Goal: Task Accomplishment & Management: Manage account settings

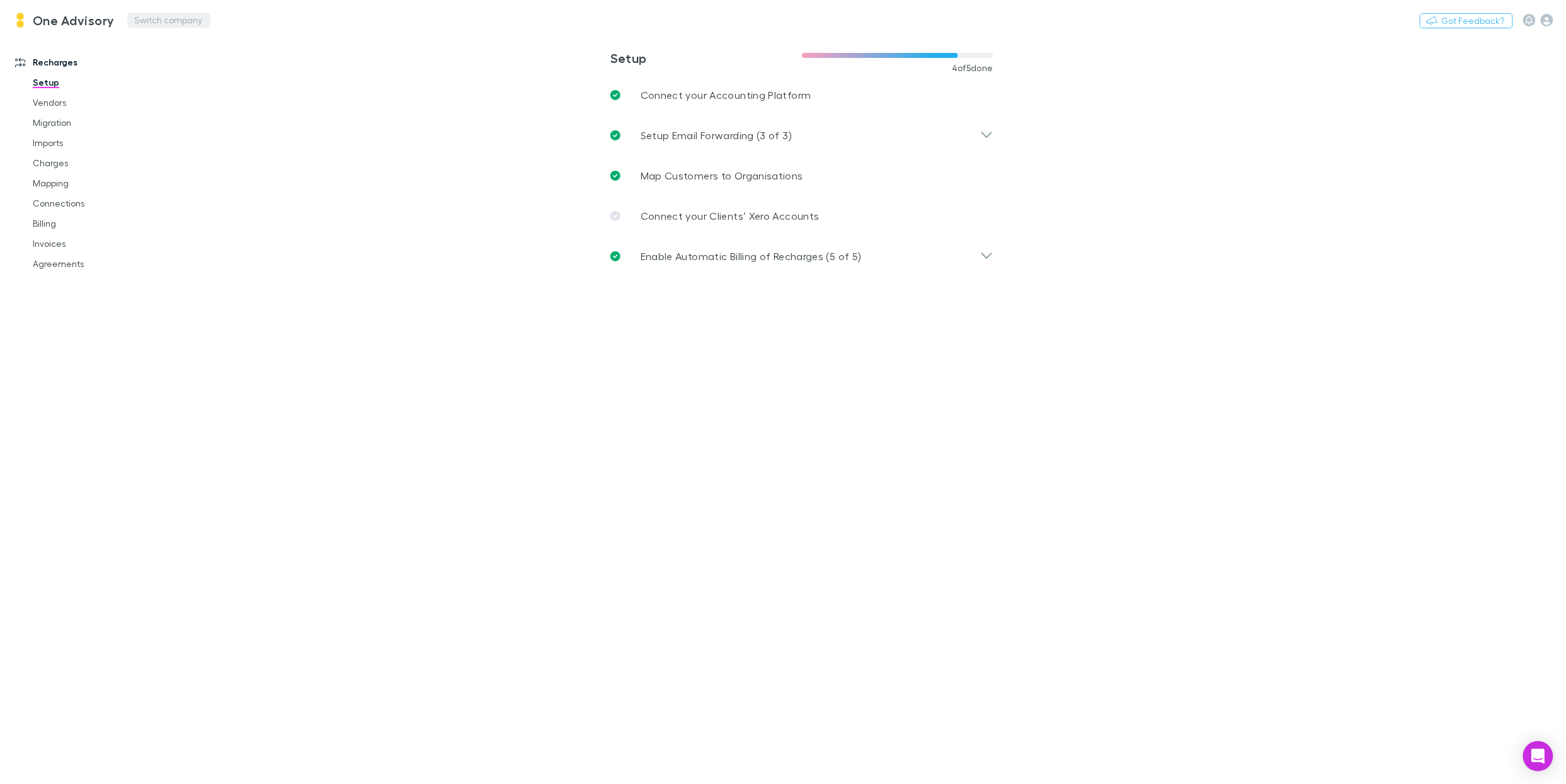
click at [148, 24] on button "Switch company" at bounding box center [169, 20] width 83 height 15
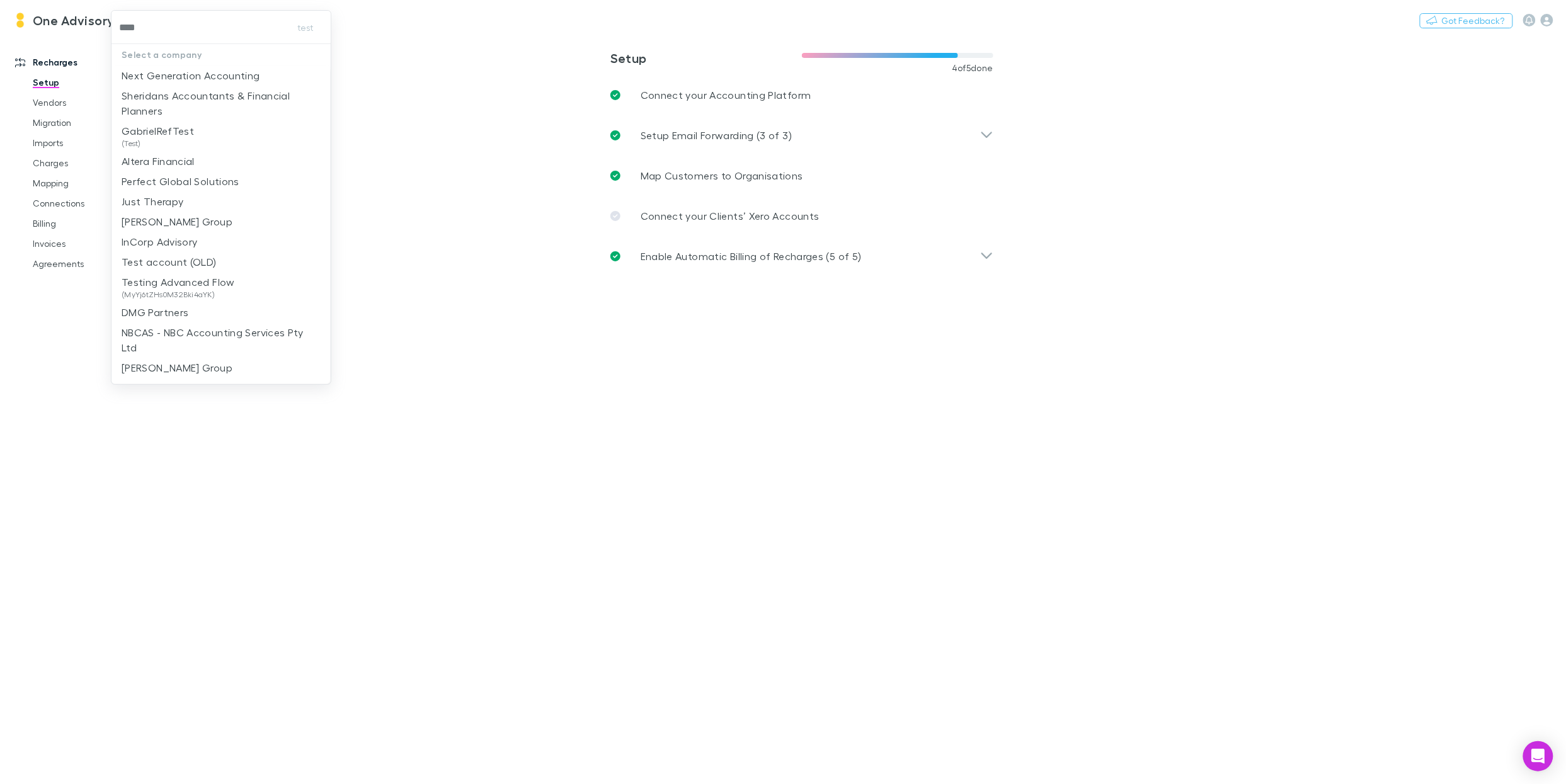
type input "*****"
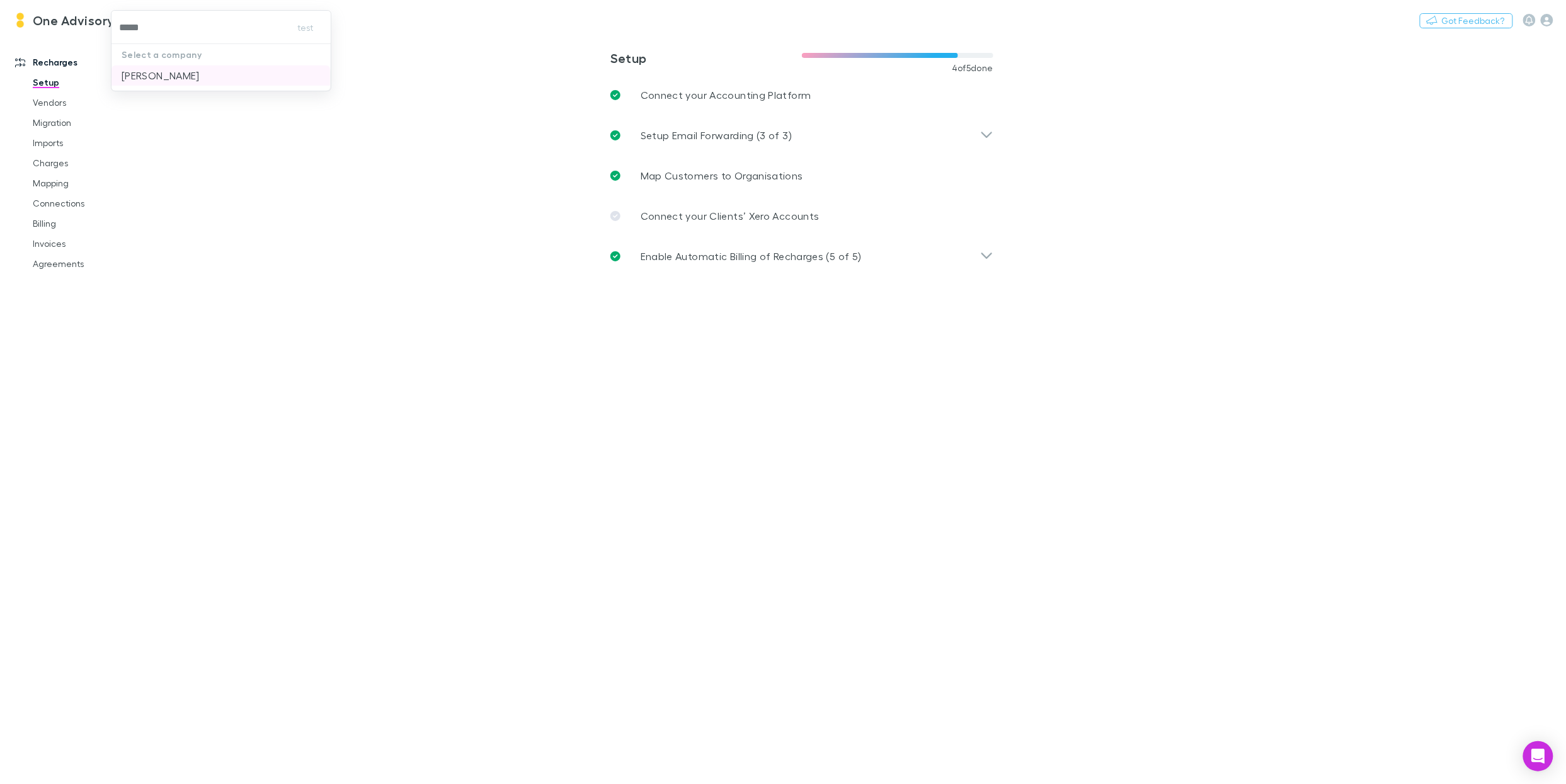
click at [169, 72] on p "[PERSON_NAME]" at bounding box center [161, 76] width 78 height 15
click at [82, 289] on link "Practice Connect" at bounding box center [84, 294] width 164 height 20
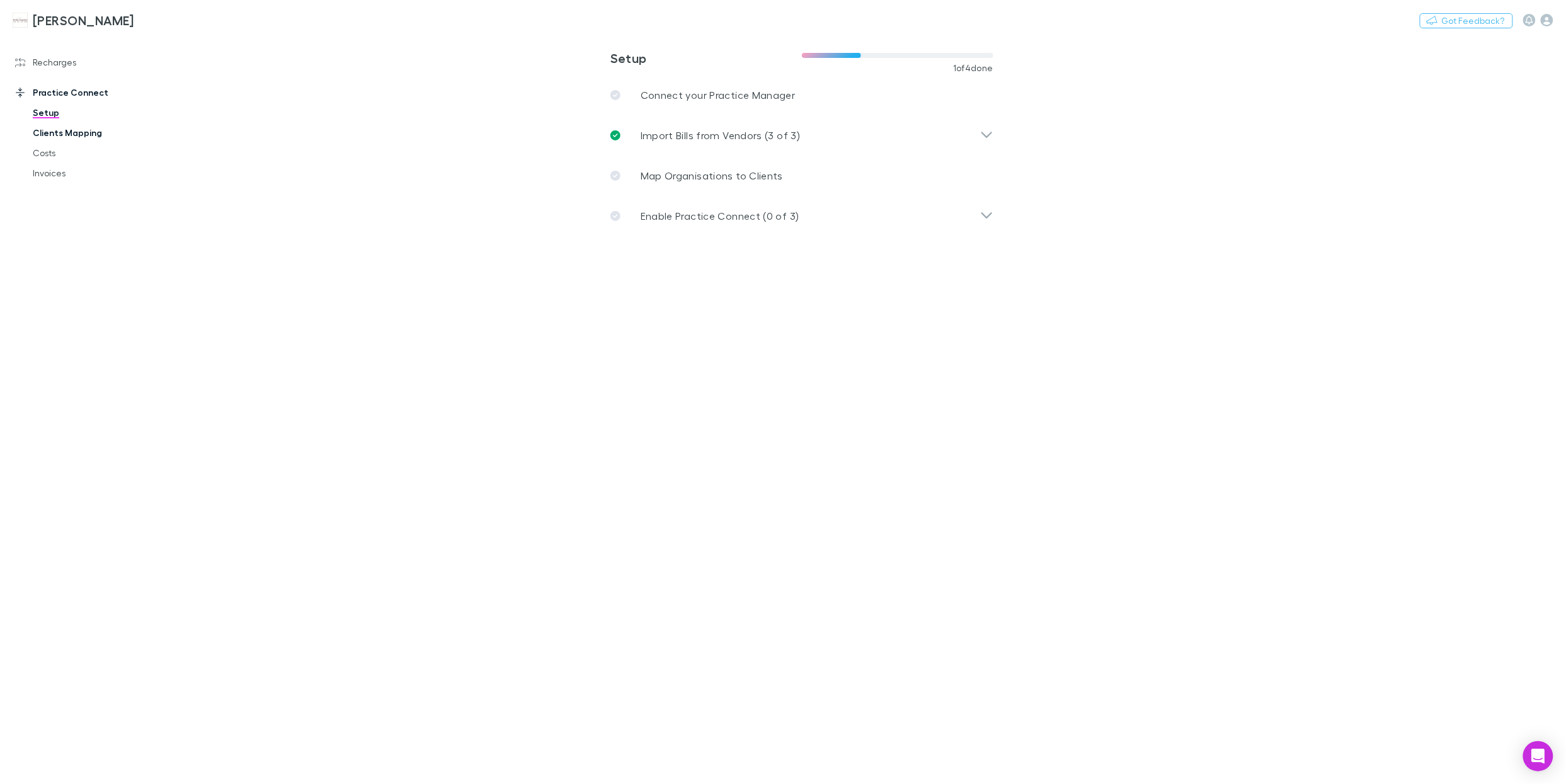
click at [65, 129] on link "Clients Mapping" at bounding box center [93, 133] width 146 height 20
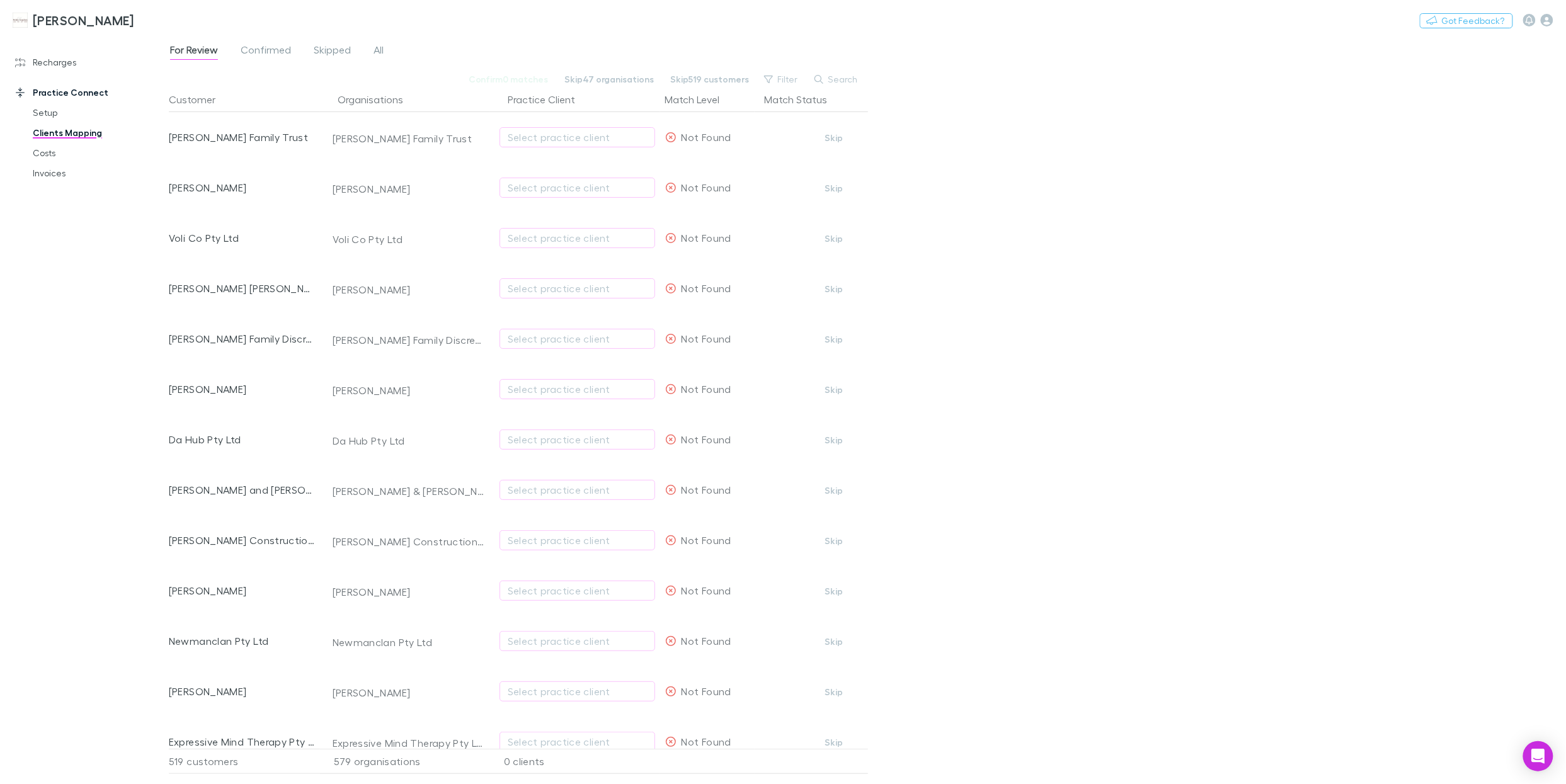
click at [291, 51] on div "For Review Confirmed Skipped All" at bounding box center [281, 52] width 226 height 20
click at [279, 52] on span "Confirmed" at bounding box center [266, 51] width 51 height 16
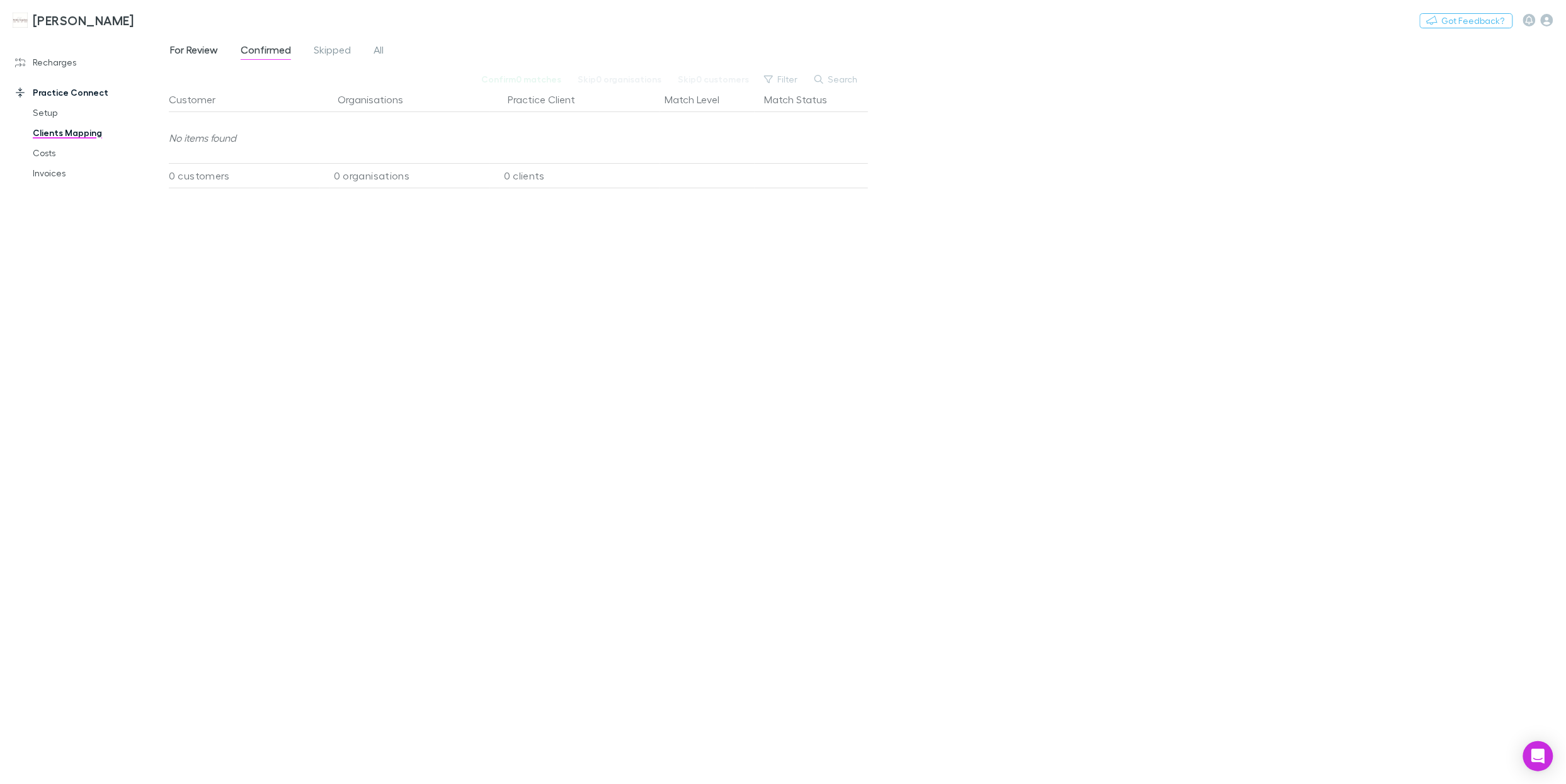
click at [198, 50] on span "For Review" at bounding box center [194, 51] width 48 height 16
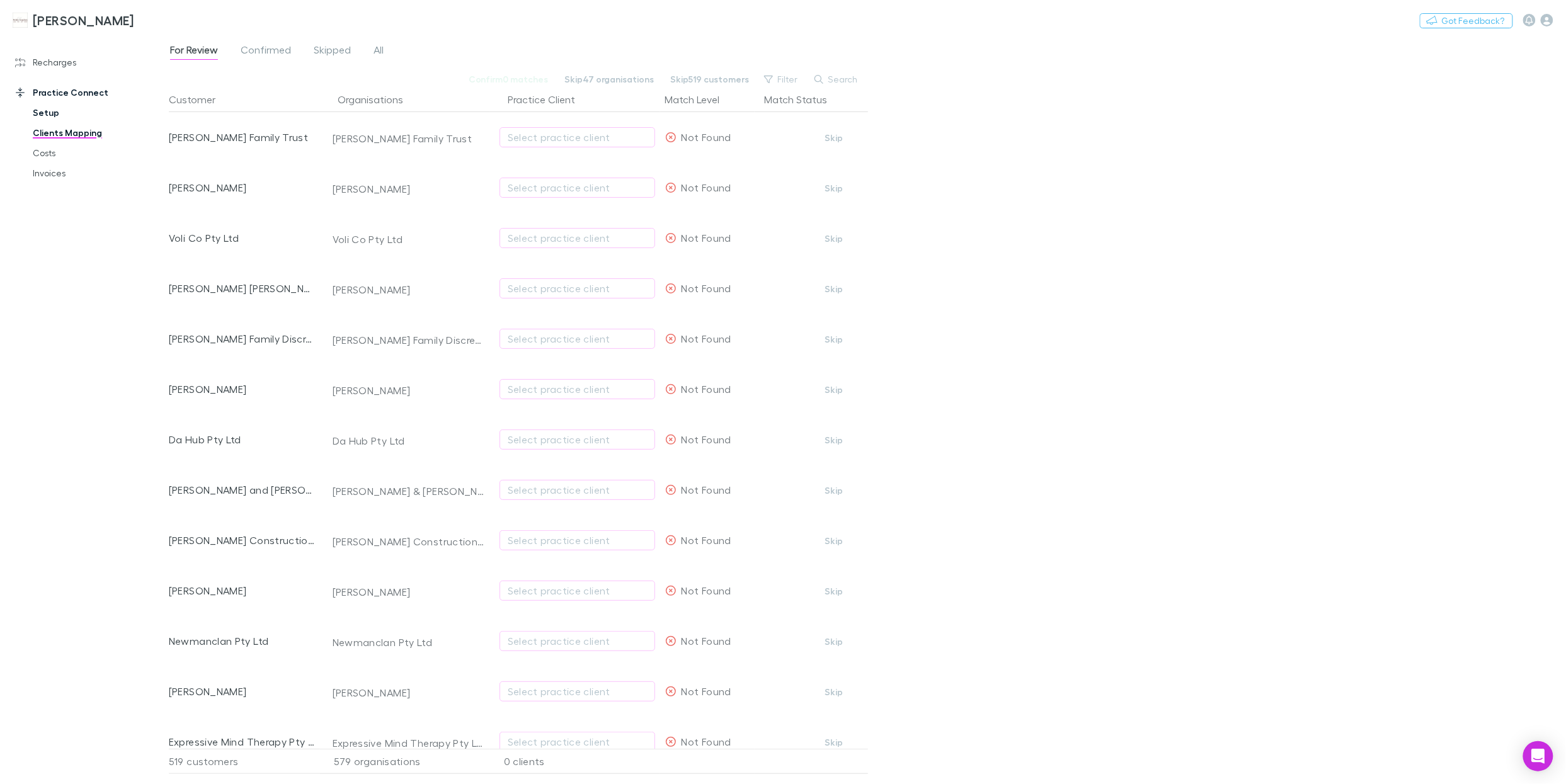
click at [49, 113] on link "Setup" at bounding box center [93, 113] width 146 height 20
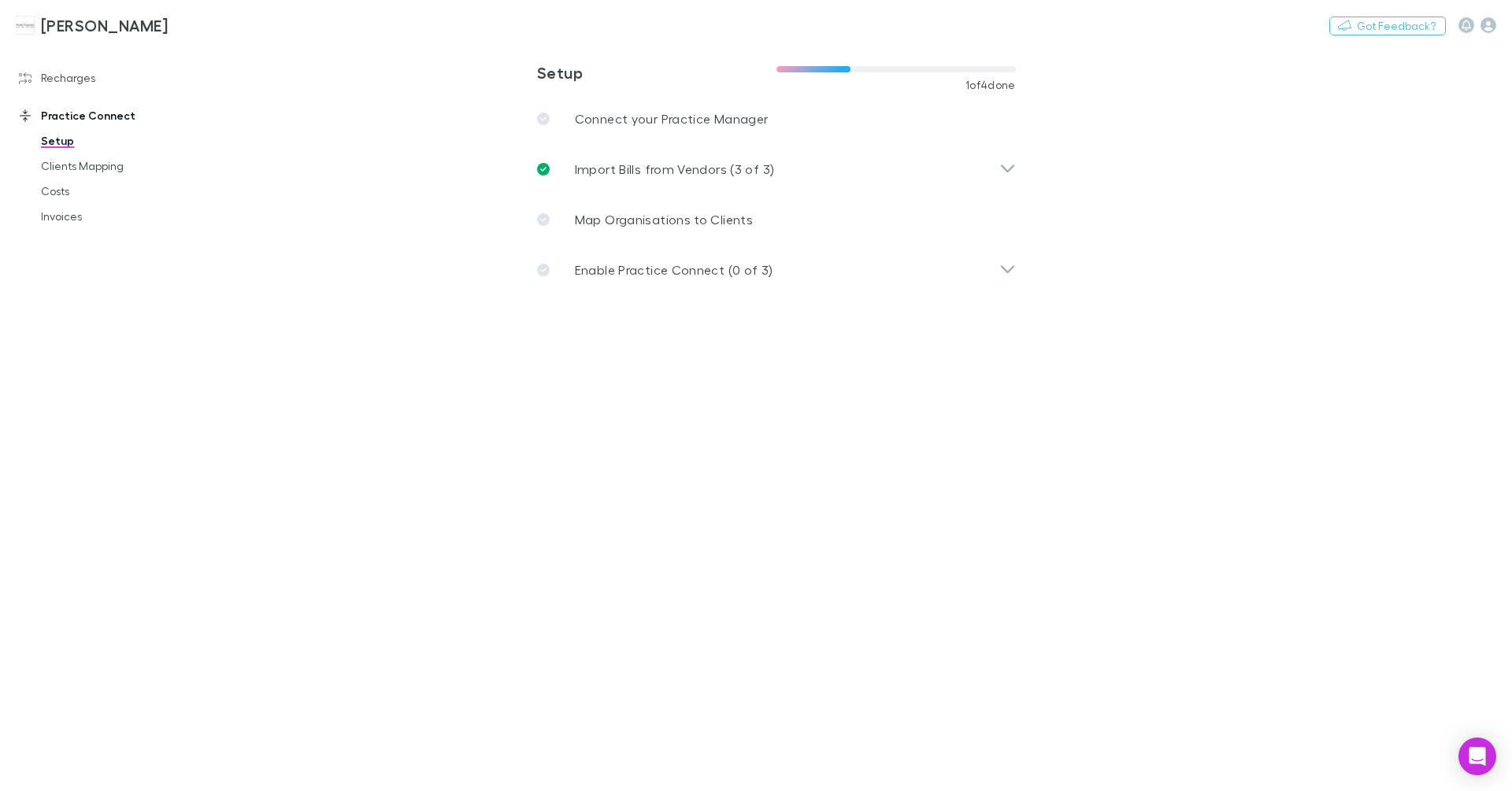
drag, startPoint x: 390, startPoint y: 69, endPoint x: 283, endPoint y: 53, distance: 108.2
click at [385, 68] on main "**********" at bounding box center [858, 417] width 1308 height 747
click at [233, 32] on button "Switch company" at bounding box center [235, 25] width 104 height 19
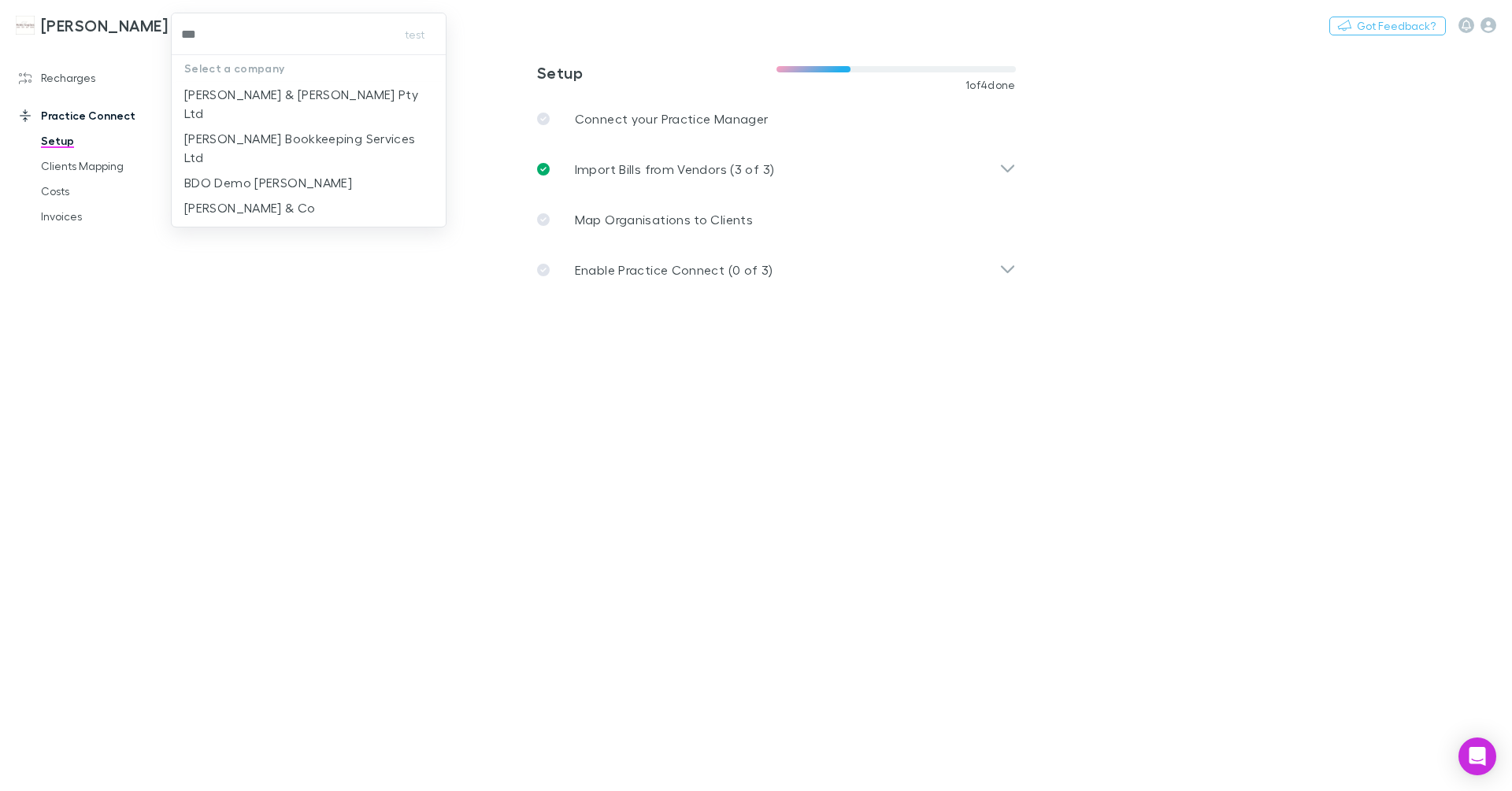
type input "****"
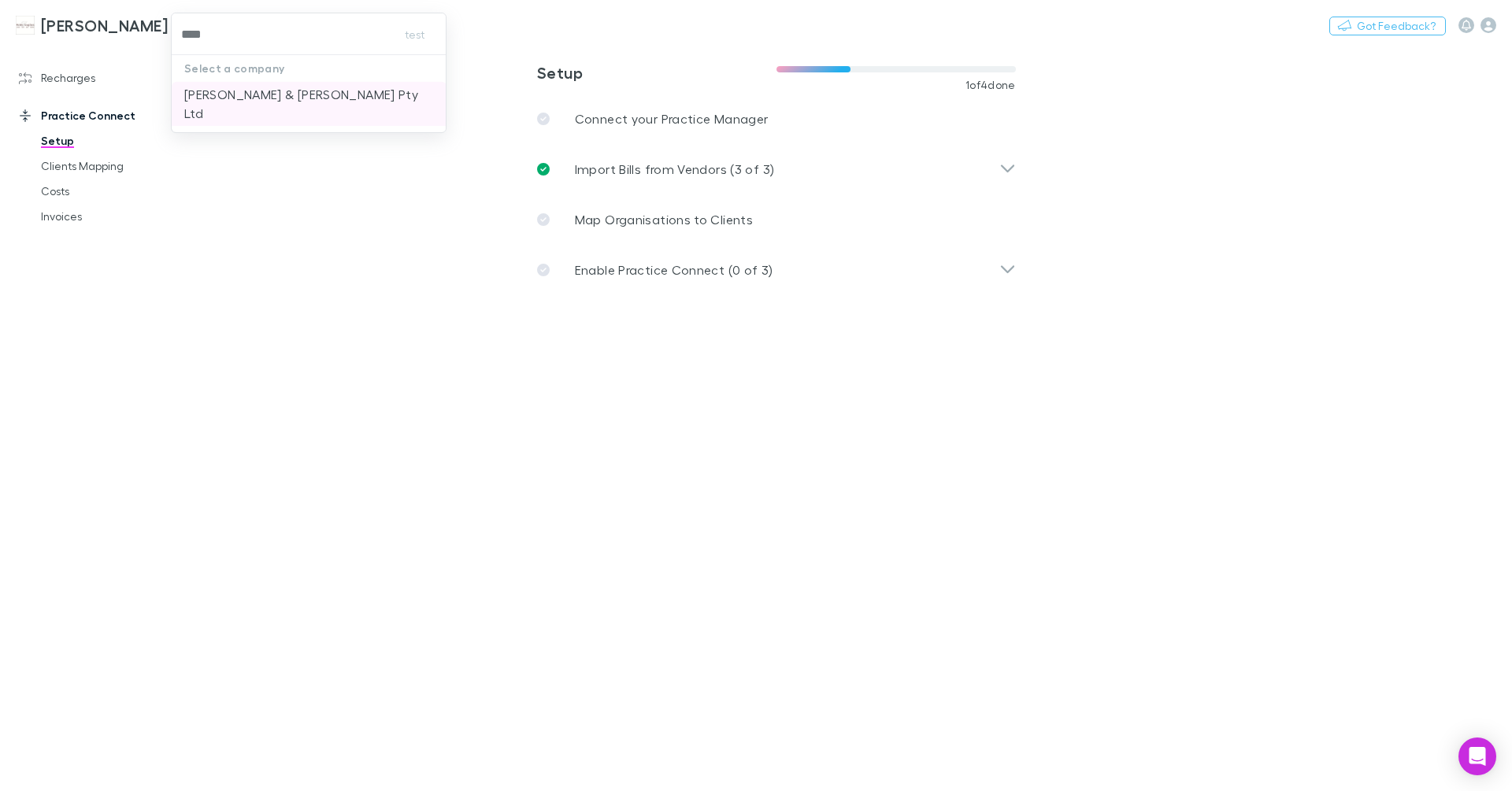
click at [231, 95] on p "Douglas & Harrison Pty Ltd" at bounding box center [309, 104] width 250 height 38
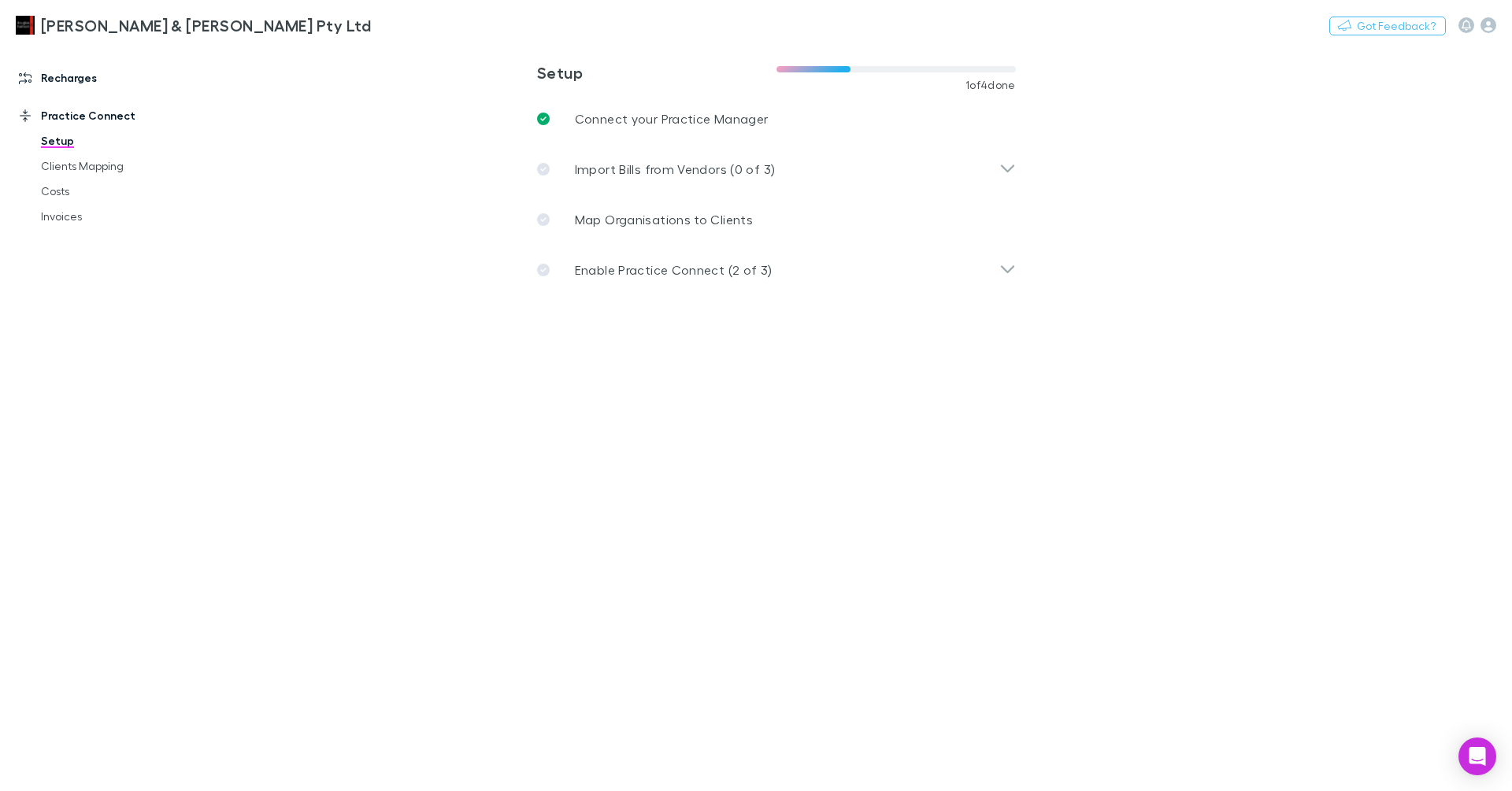
click at [40, 75] on link "Recharges" at bounding box center [102, 78] width 197 height 25
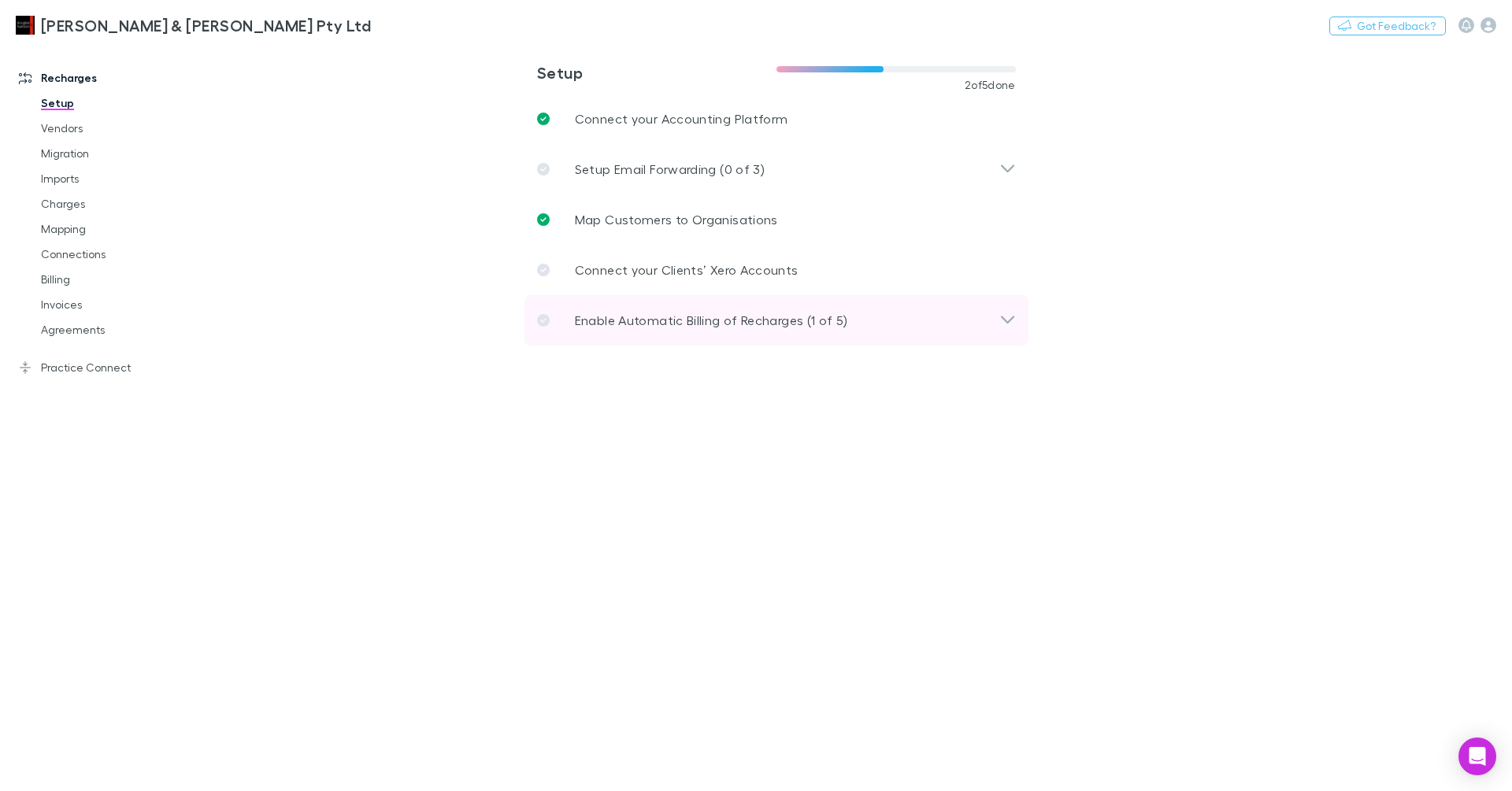
click at [713, 318] on p "Enable Automatic Billing of Recharges (1 of 5)" at bounding box center [712, 320] width 273 height 19
click at [256, 21] on div "Douglas & Harrison Pty Ltd Switch company Nothing Got Feedback?" at bounding box center [756, 25] width 1512 height 51
click at [386, 26] on button "Switch company" at bounding box center [438, 25] width 104 height 19
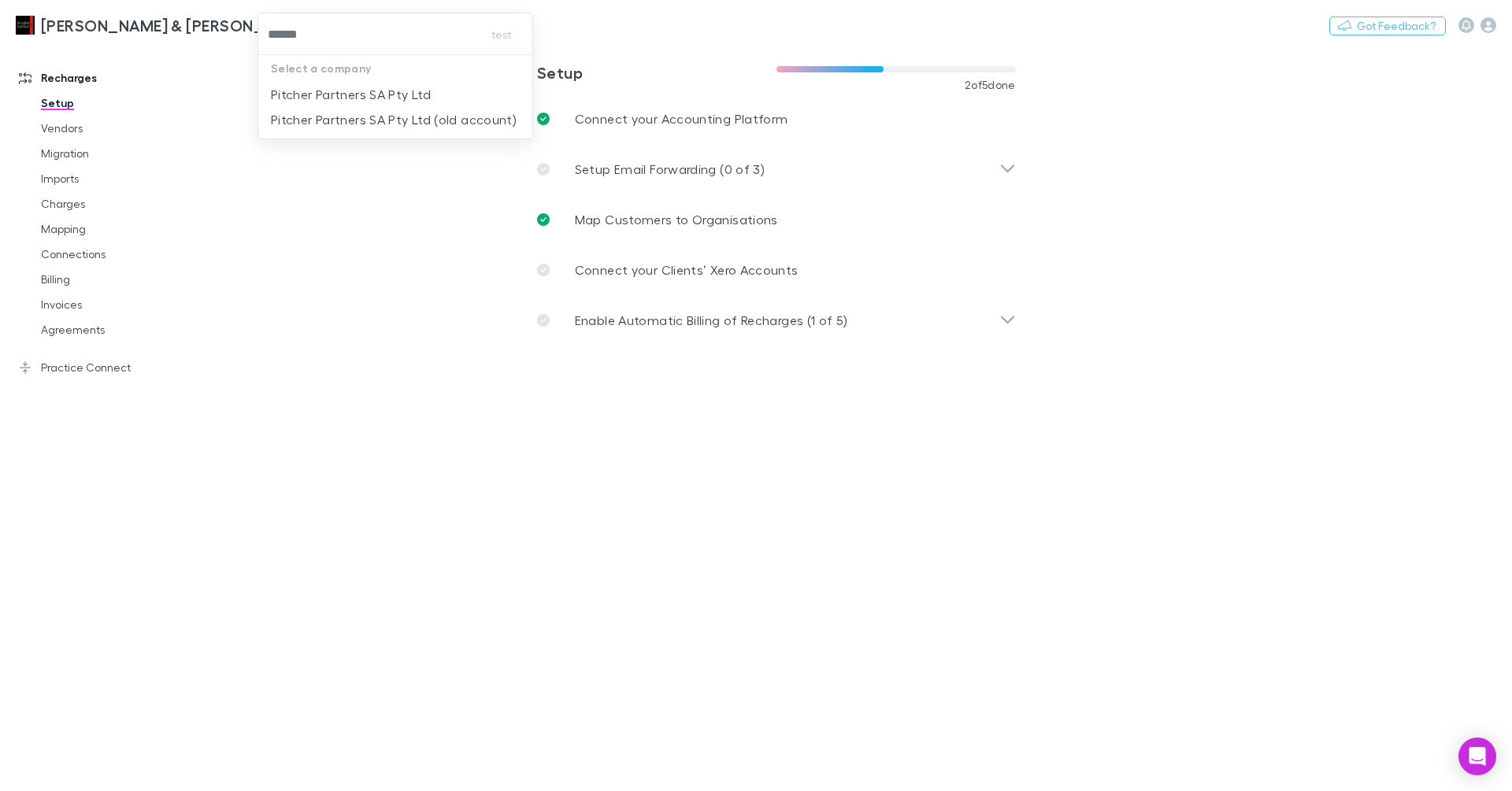
type input "*******"
click at [356, 94] on p "Pitcher Partners SA Pty Ltd" at bounding box center [351, 94] width 160 height 19
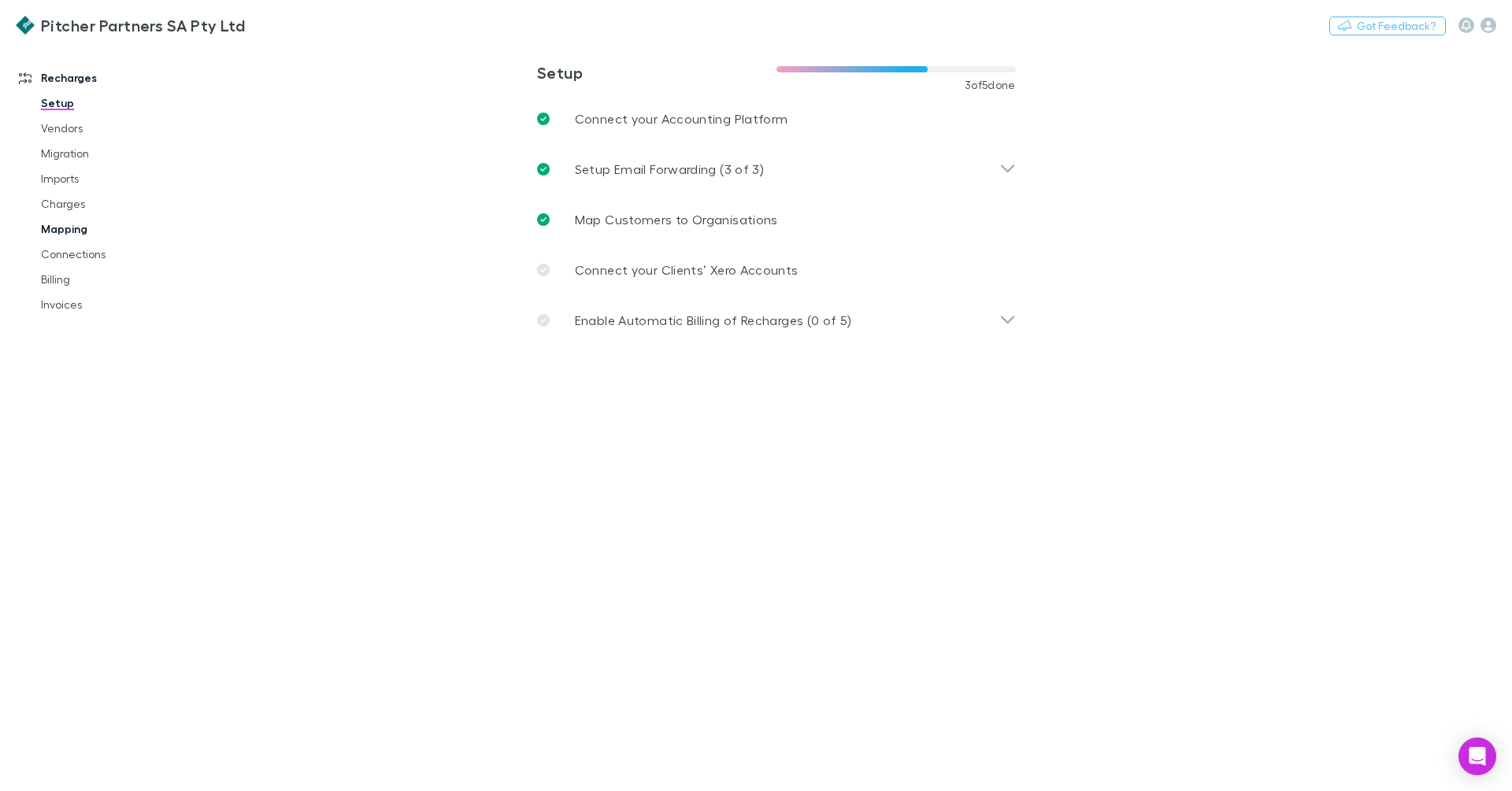
click at [73, 223] on link "Mapping" at bounding box center [113, 229] width 175 height 25
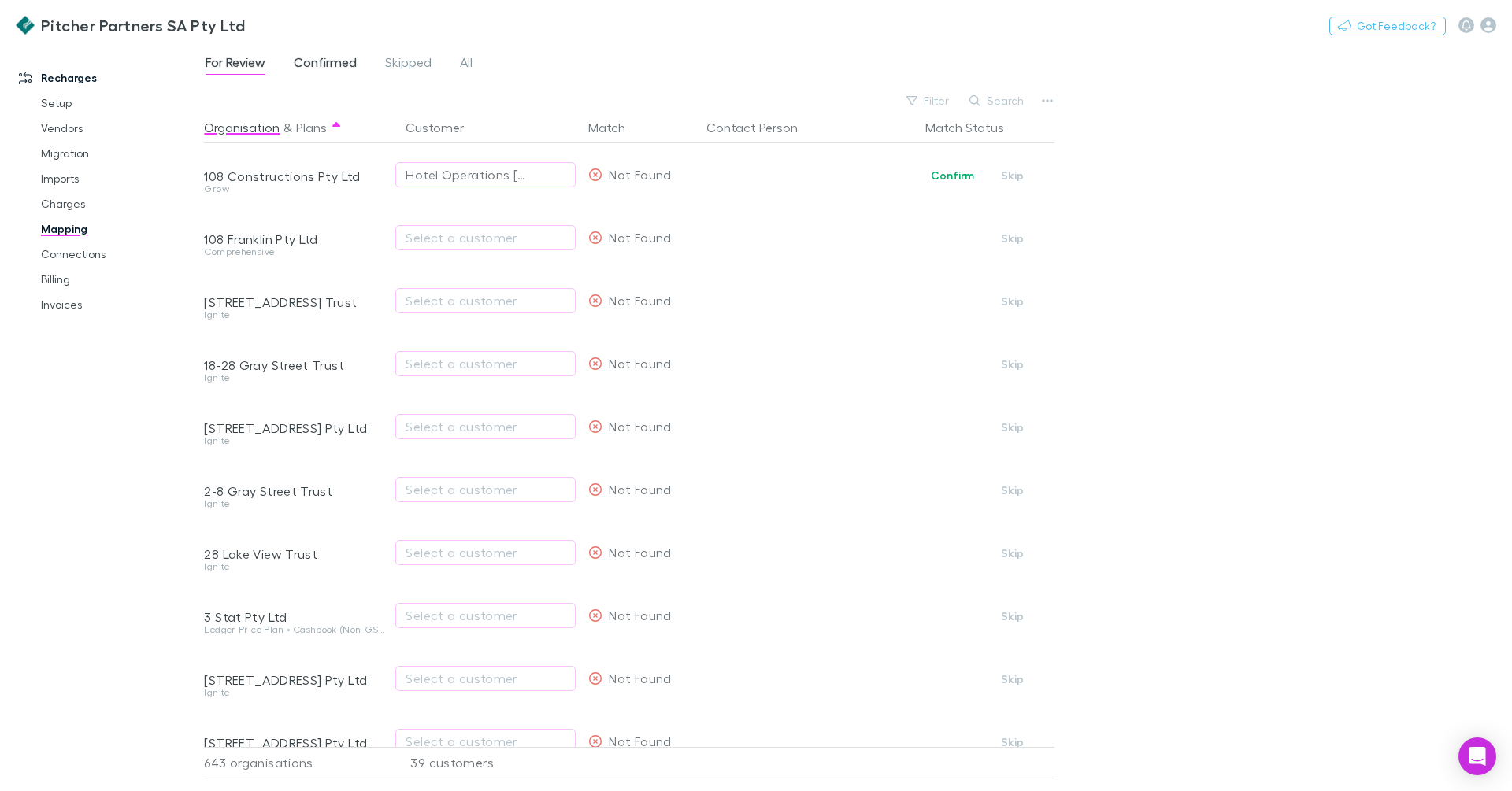
click at [303, 55] on span "Confirmed" at bounding box center [325, 64] width 63 height 20
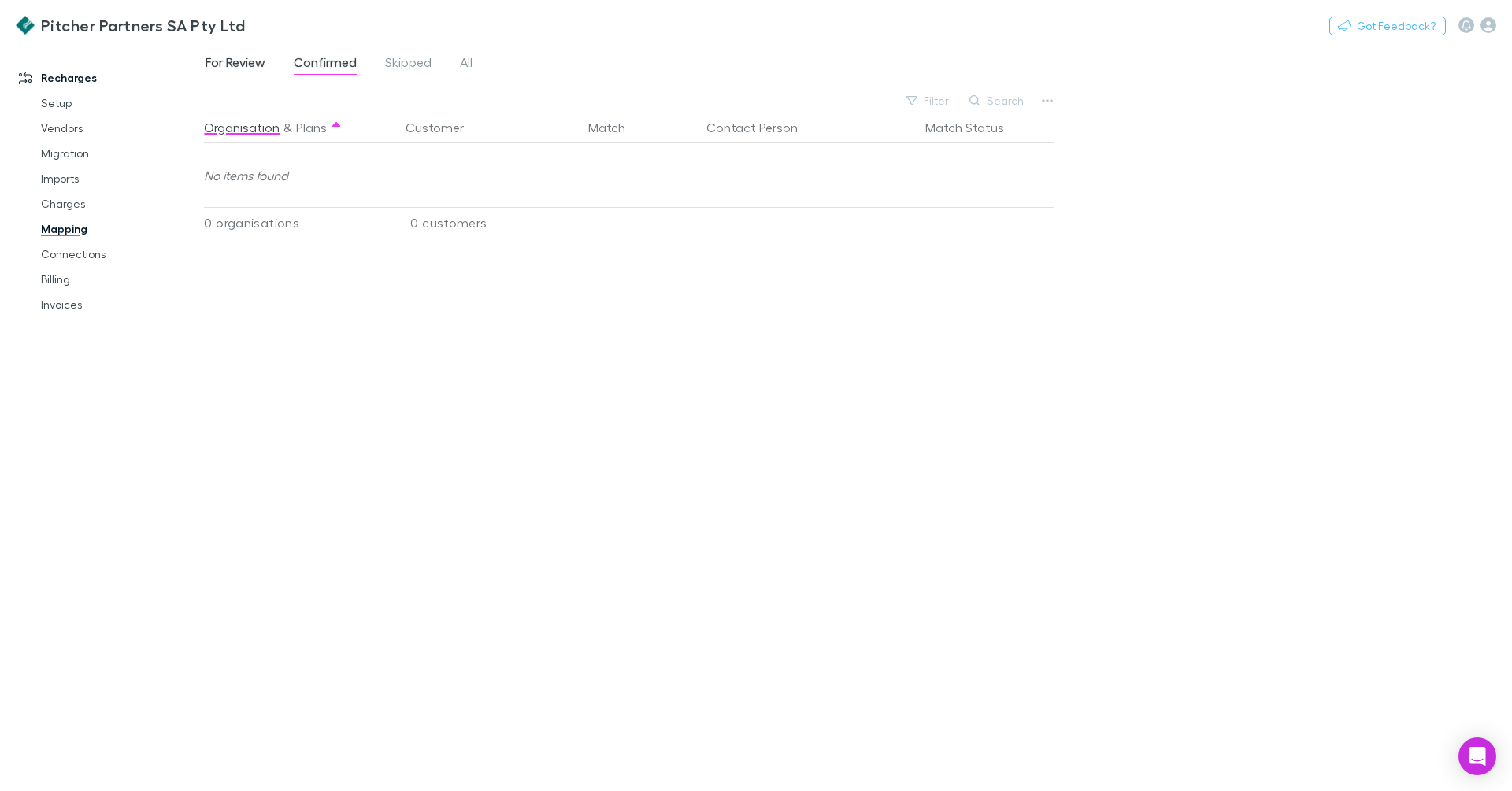
click at [246, 60] on span "For Review" at bounding box center [235, 64] width 60 height 20
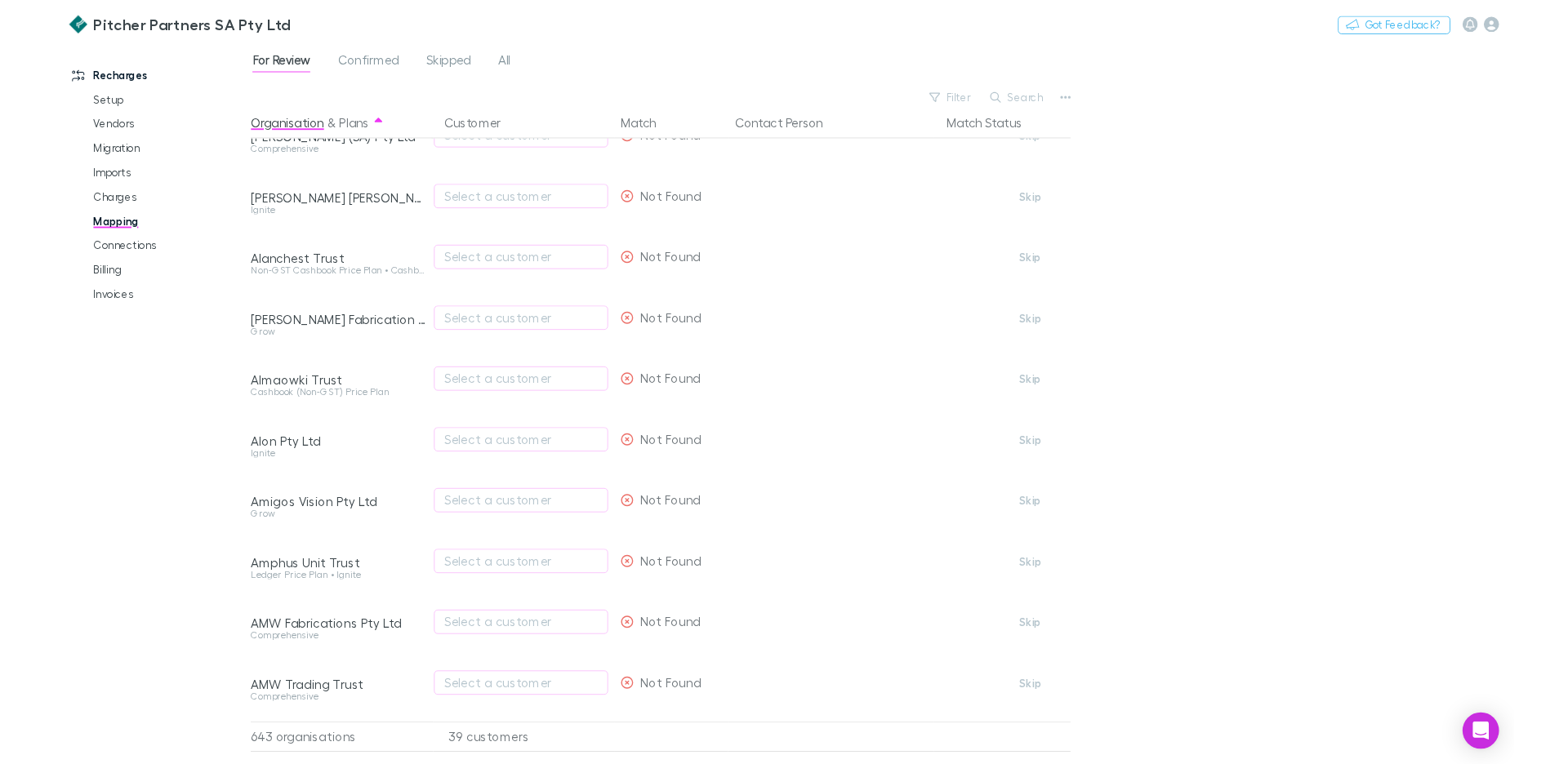
scroll to position [0, 2]
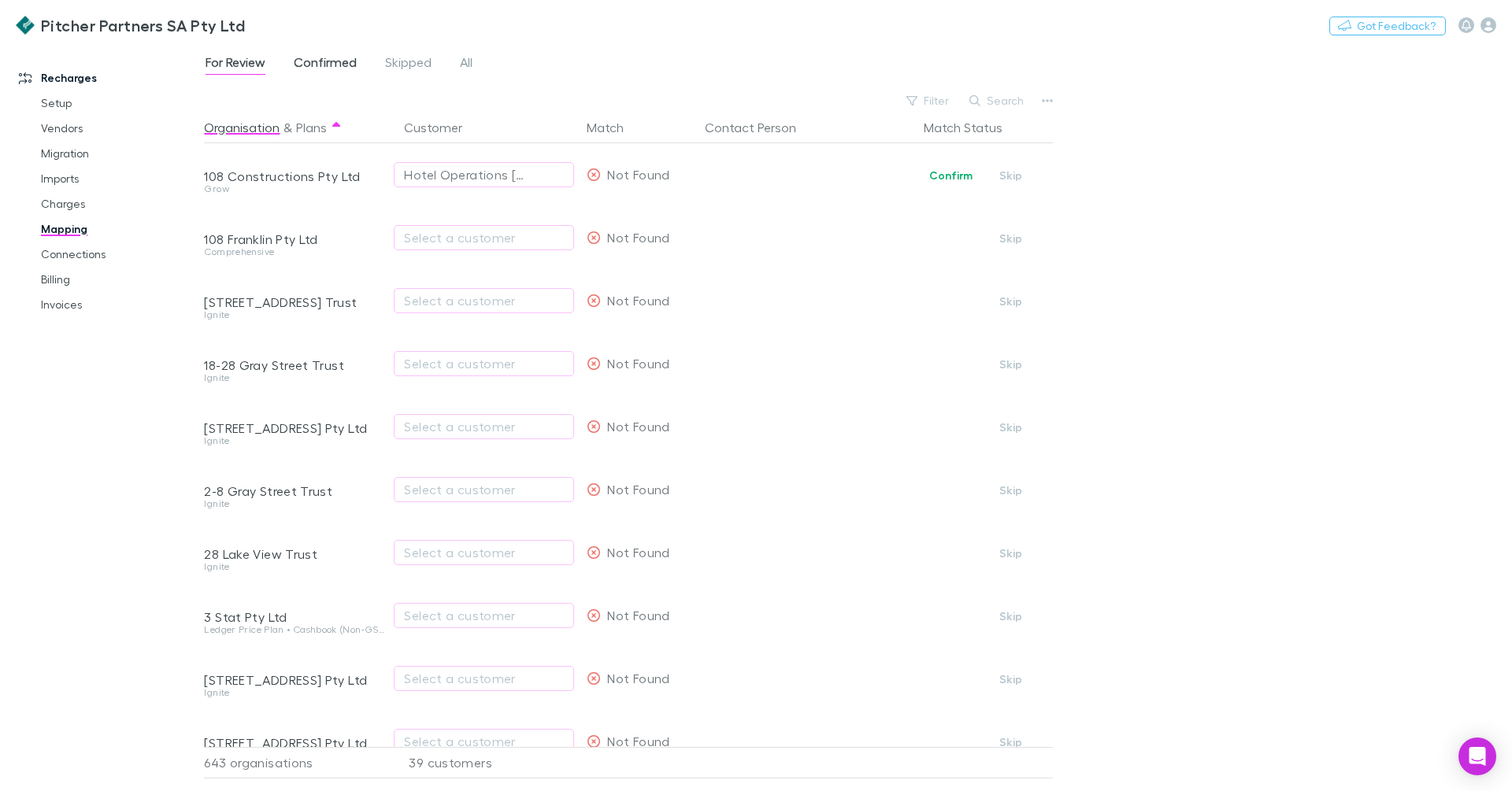
click at [333, 52] on link "Confirmed" at bounding box center [325, 65] width 66 height 25
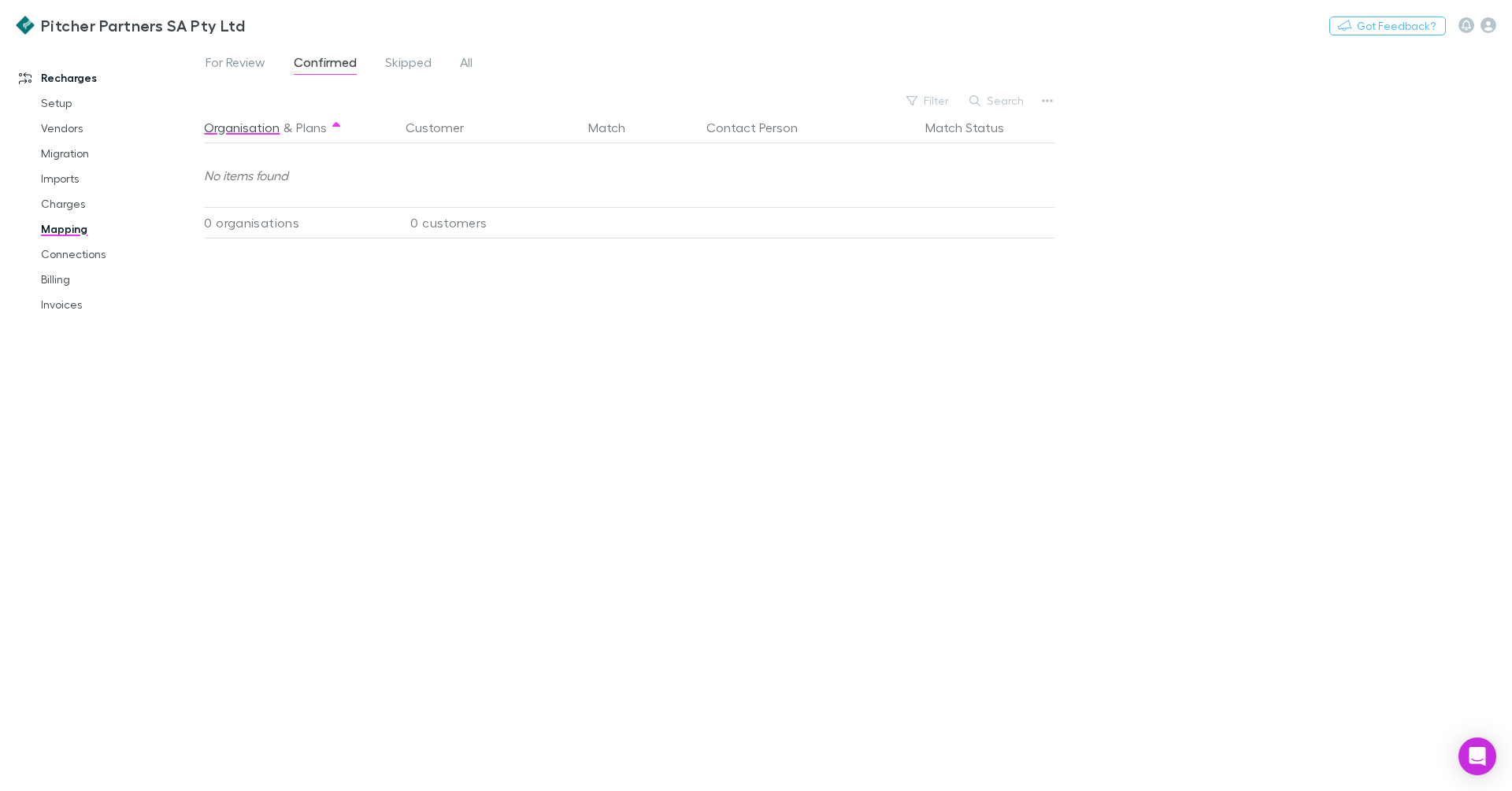
drag, startPoint x: 255, startPoint y: 65, endPoint x: 185, endPoint y: 67, distance: 70.0
click at [255, 66] on span "For Review" at bounding box center [235, 64] width 60 height 20
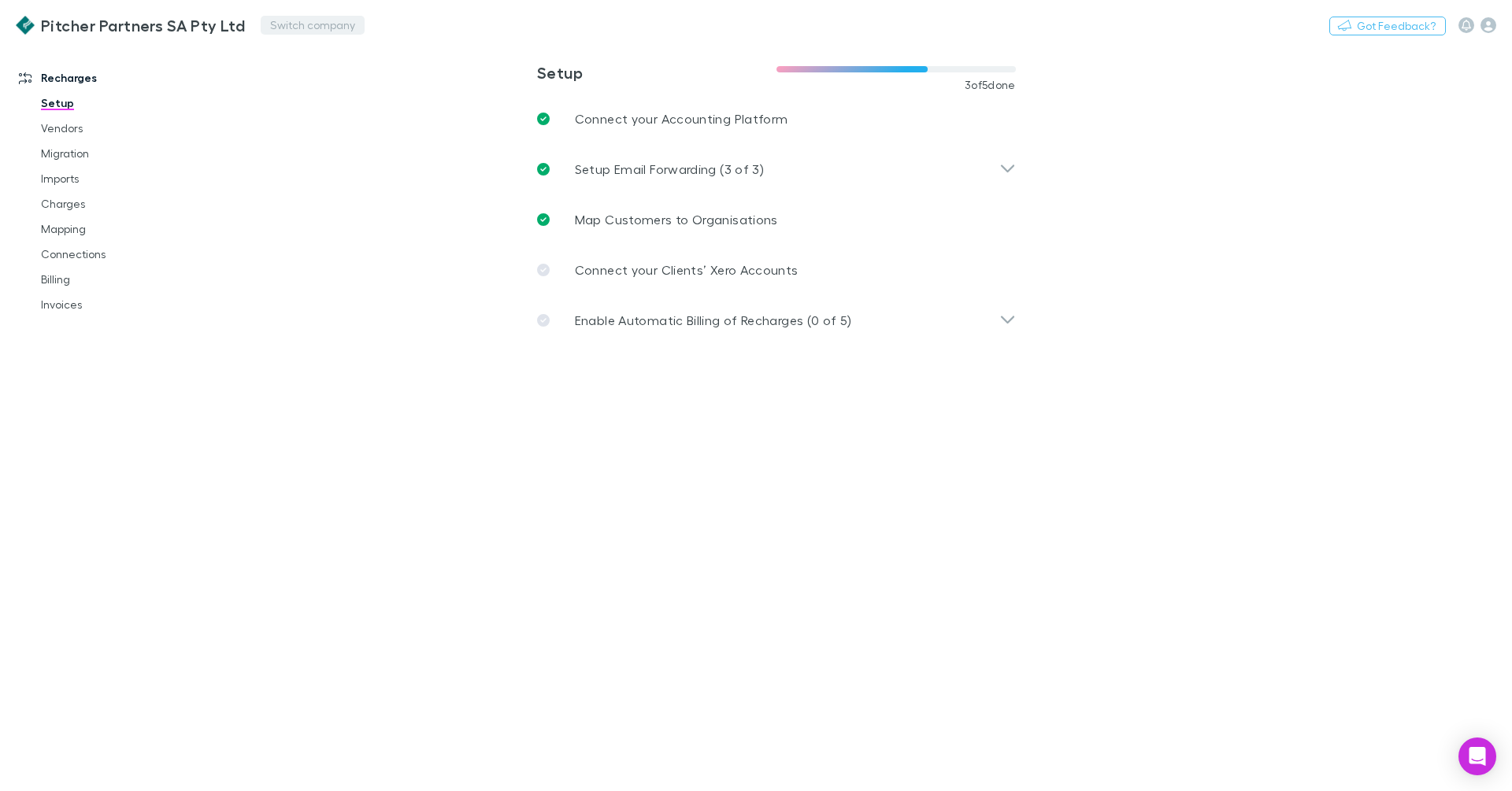
click at [303, 30] on button "Switch company" at bounding box center [312, 25] width 104 height 19
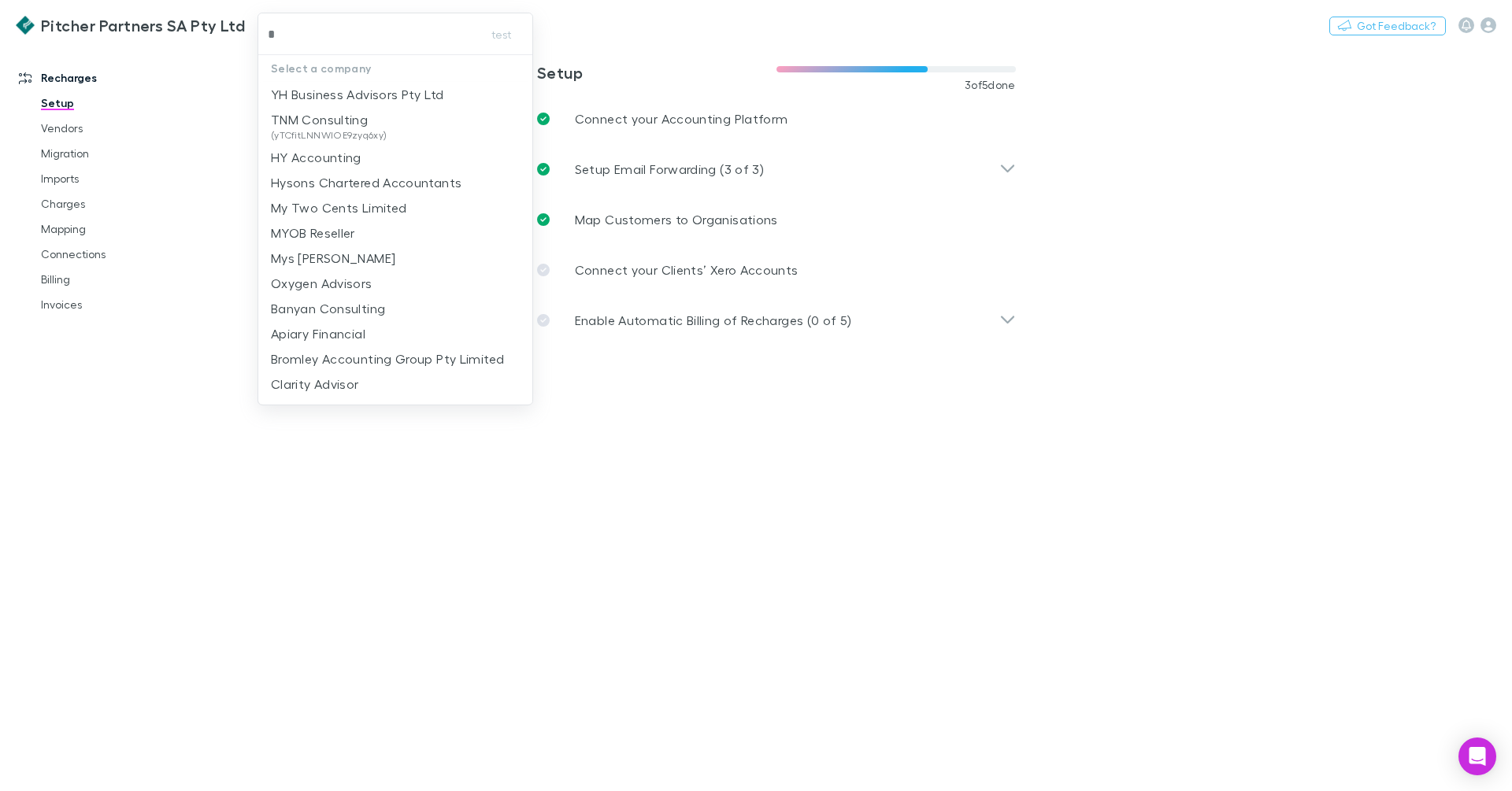
type input "**"
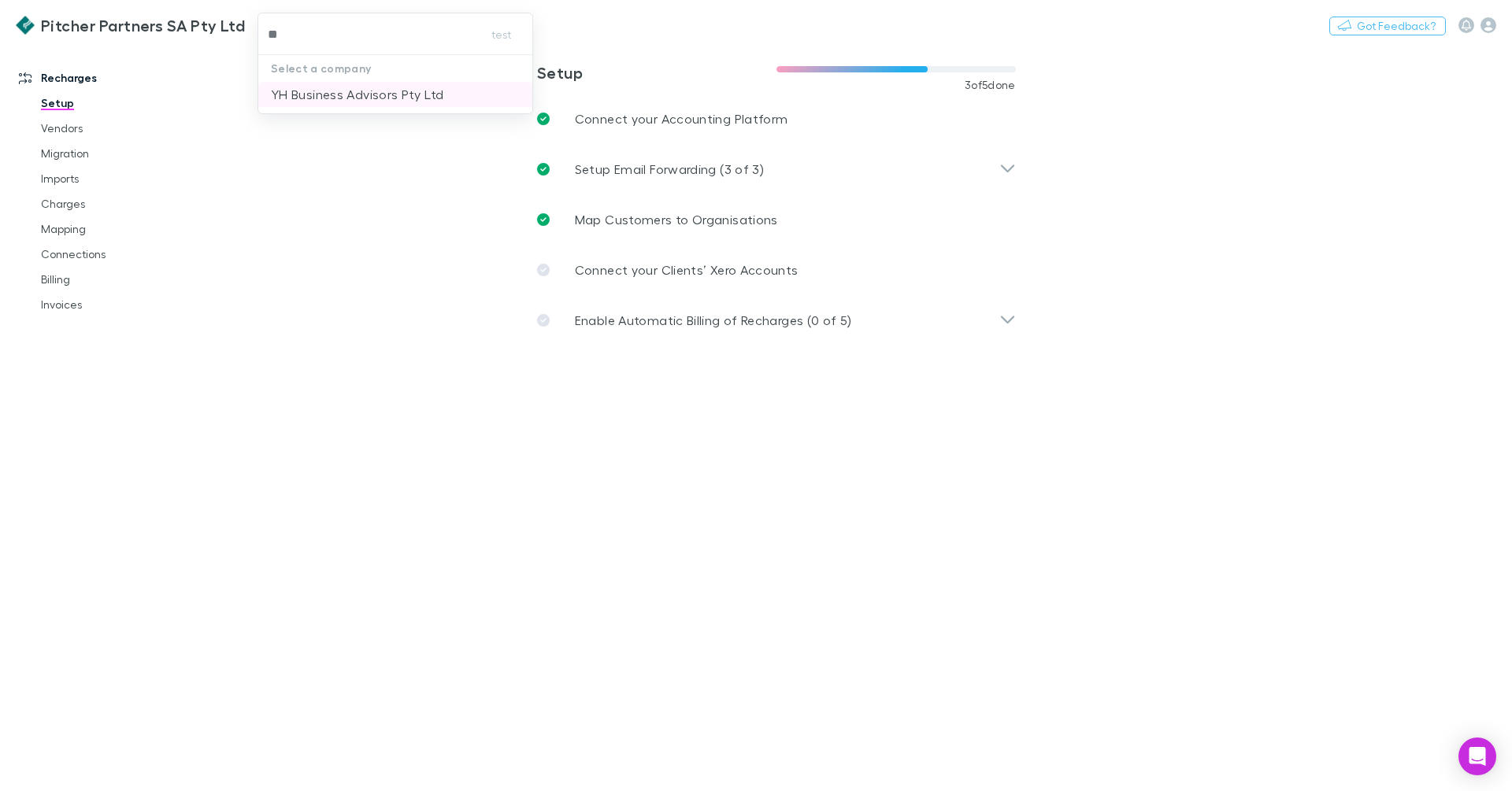
click at [439, 92] on p "YH Business Advisors Pty Ltd" at bounding box center [357, 94] width 172 height 19
click at [69, 229] on link "Mapping" at bounding box center [113, 229] width 175 height 25
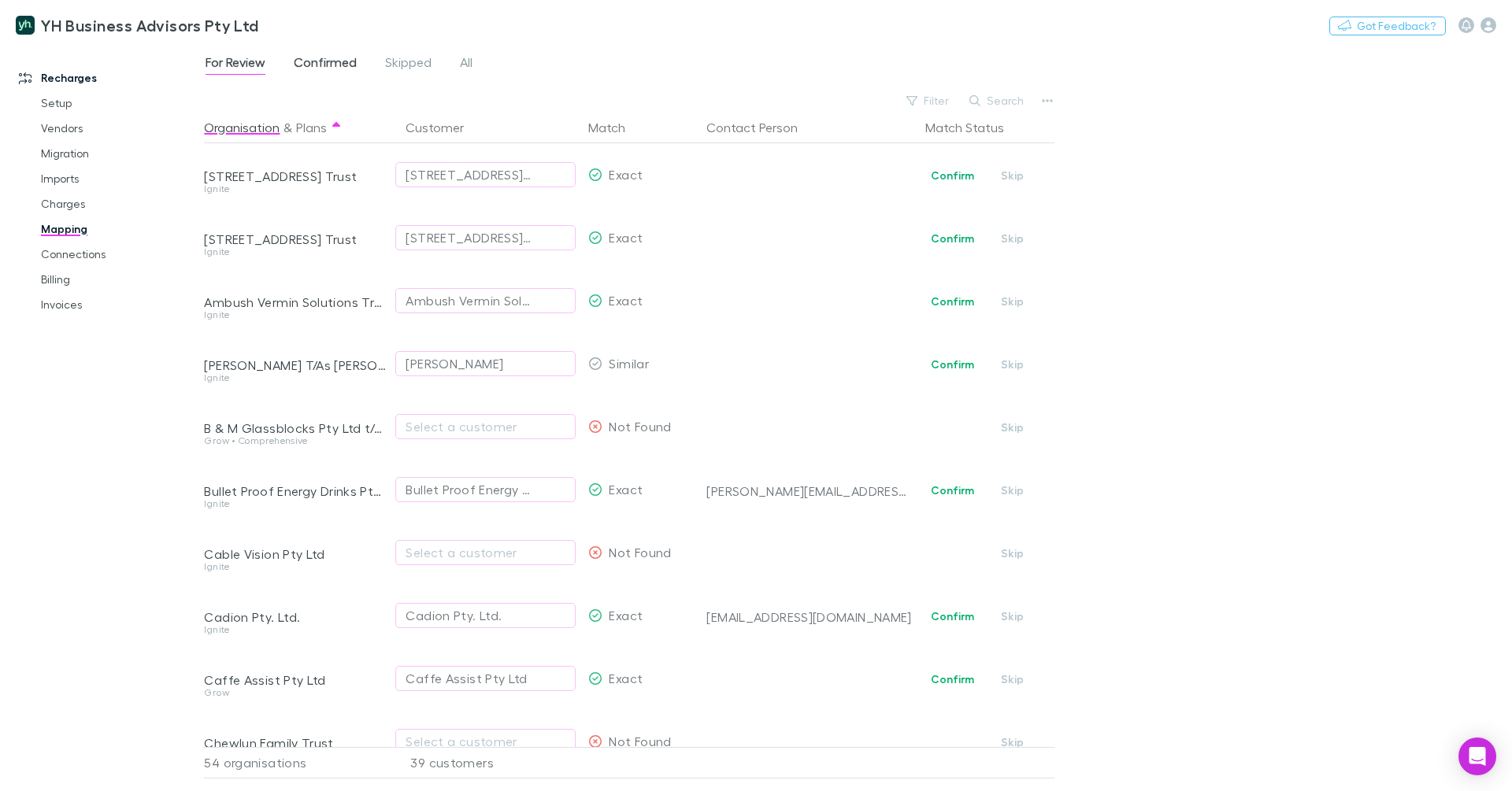
click at [320, 67] on span "Confirmed" at bounding box center [325, 64] width 63 height 20
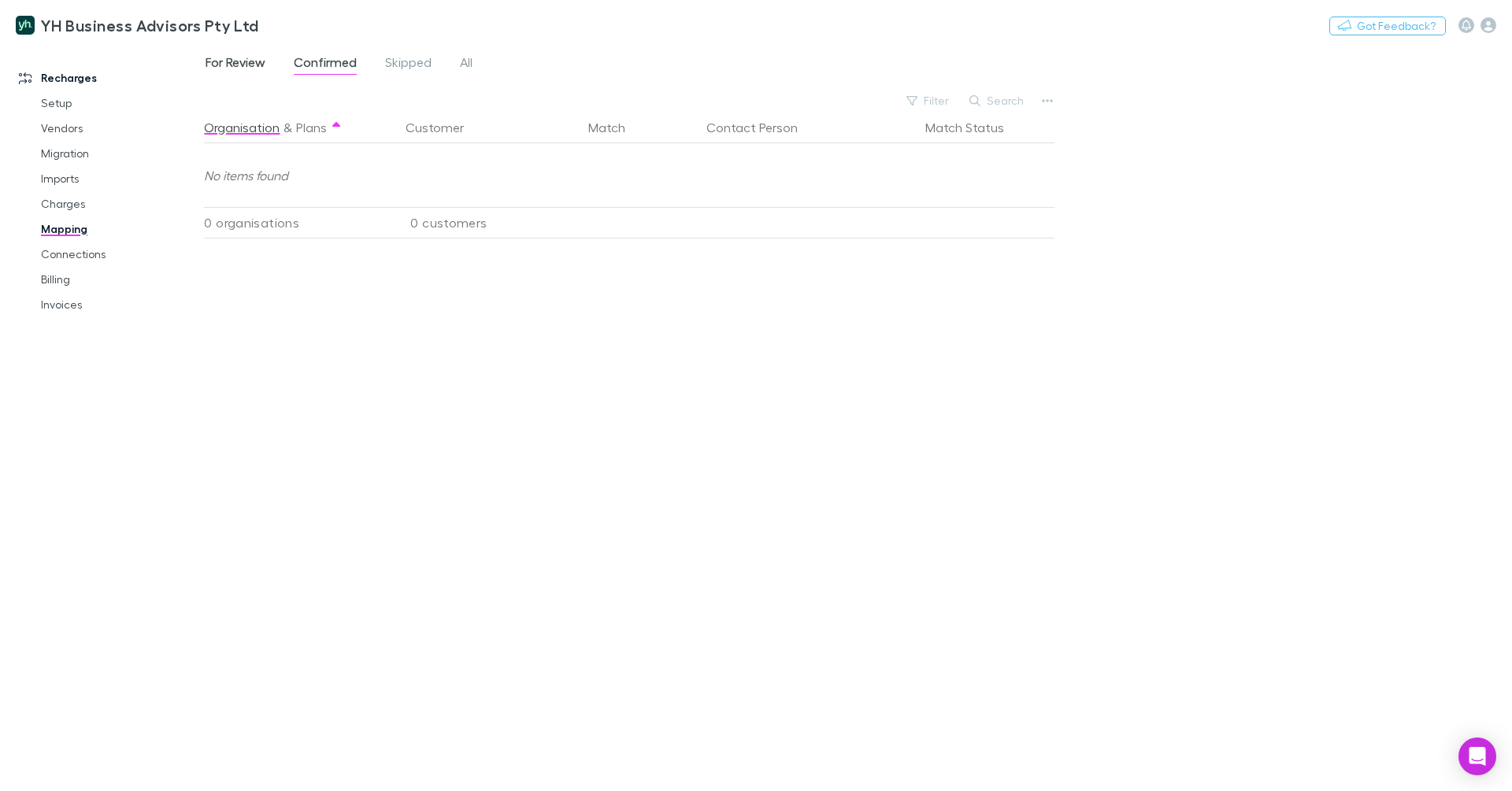
click at [250, 63] on span "For Review" at bounding box center [235, 64] width 60 height 20
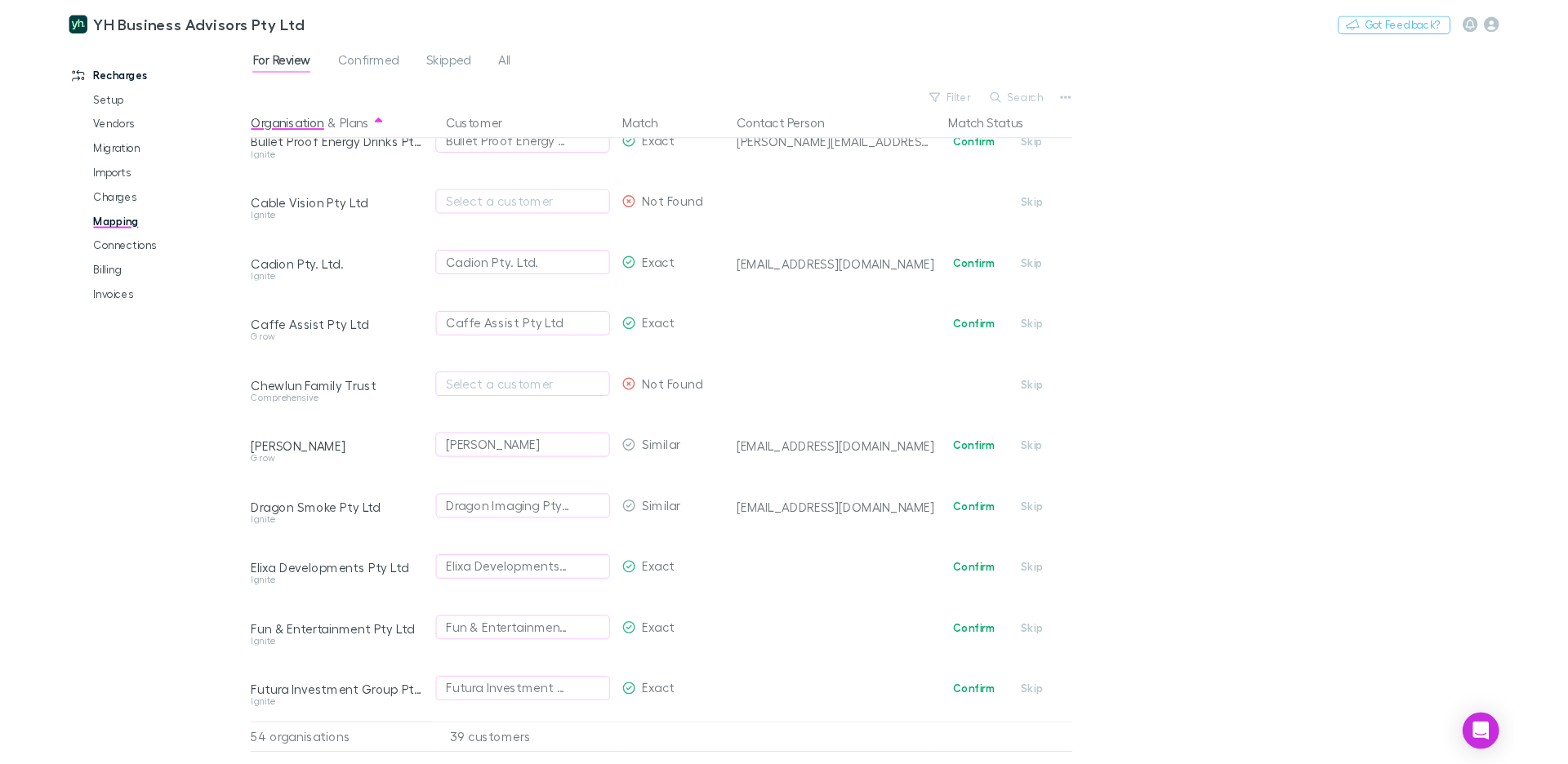
scroll to position [446, 0]
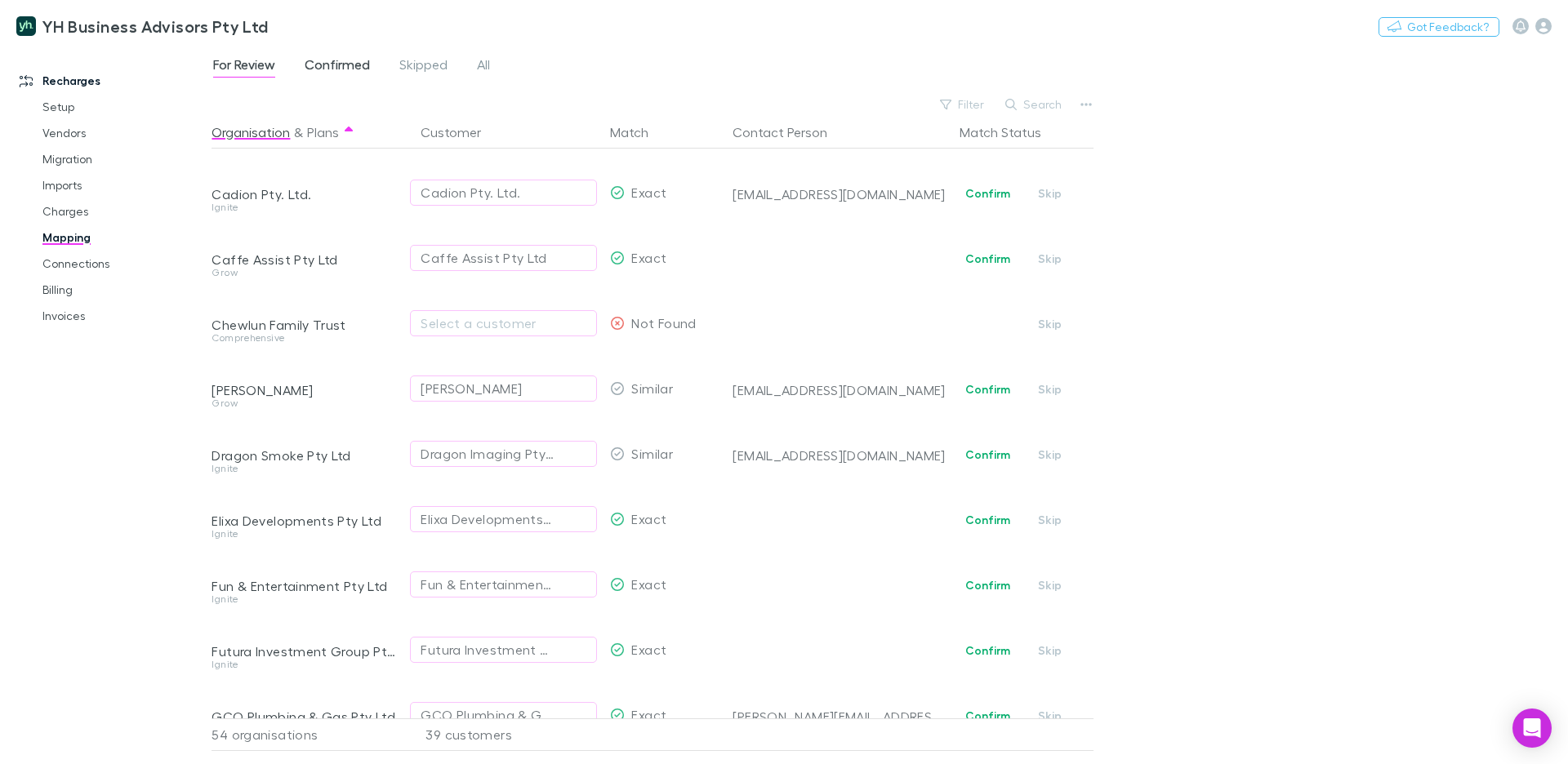
click at [361, 67] on span "Confirmed" at bounding box center [337, 66] width 66 height 21
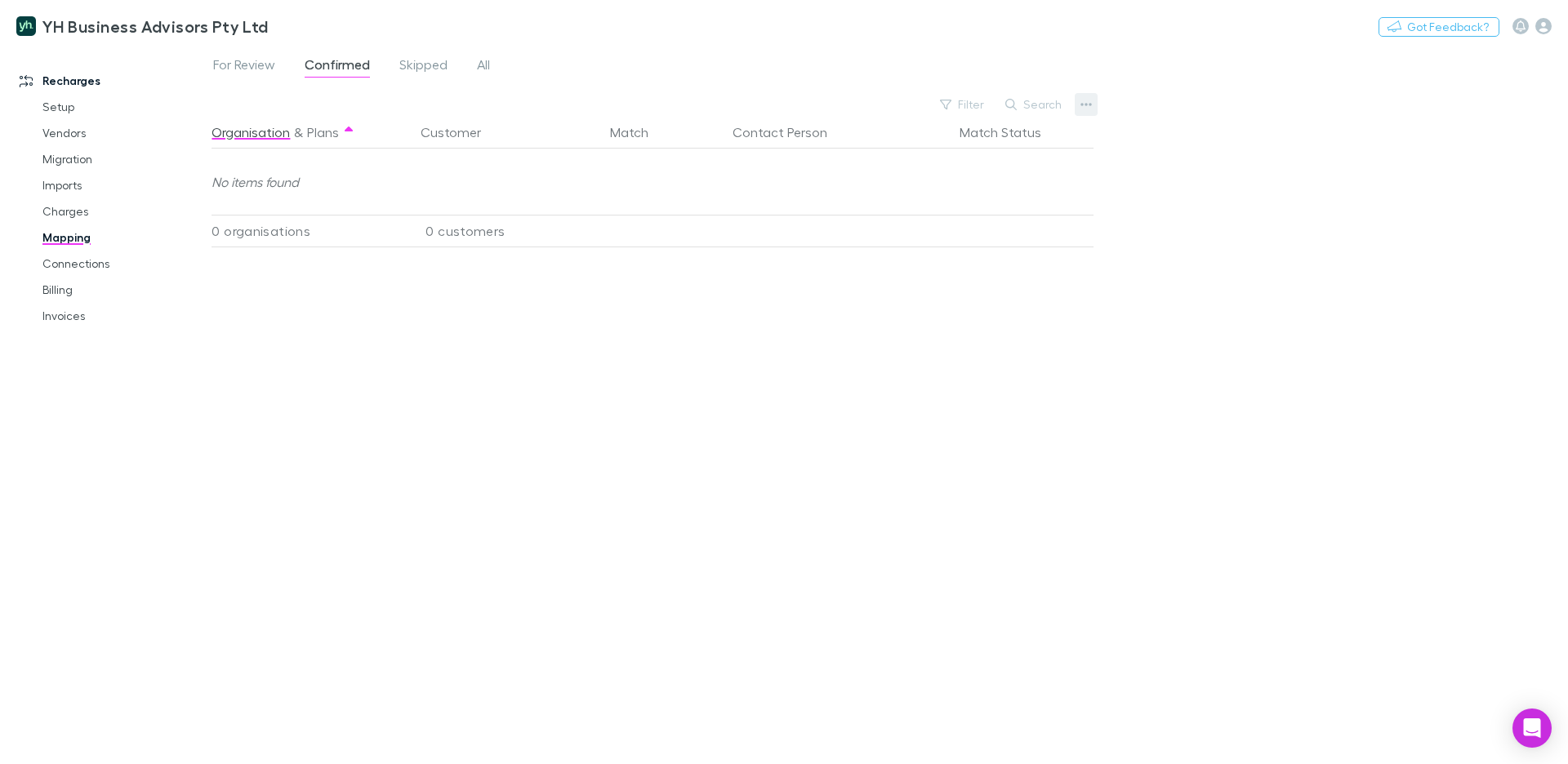
click at [1091, 109] on button "button" at bounding box center [1086, 104] width 23 height 23
click at [512, 449] on div at bounding box center [784, 382] width 1568 height 764
click at [71, 285] on link "Billing" at bounding box center [117, 290] width 182 height 26
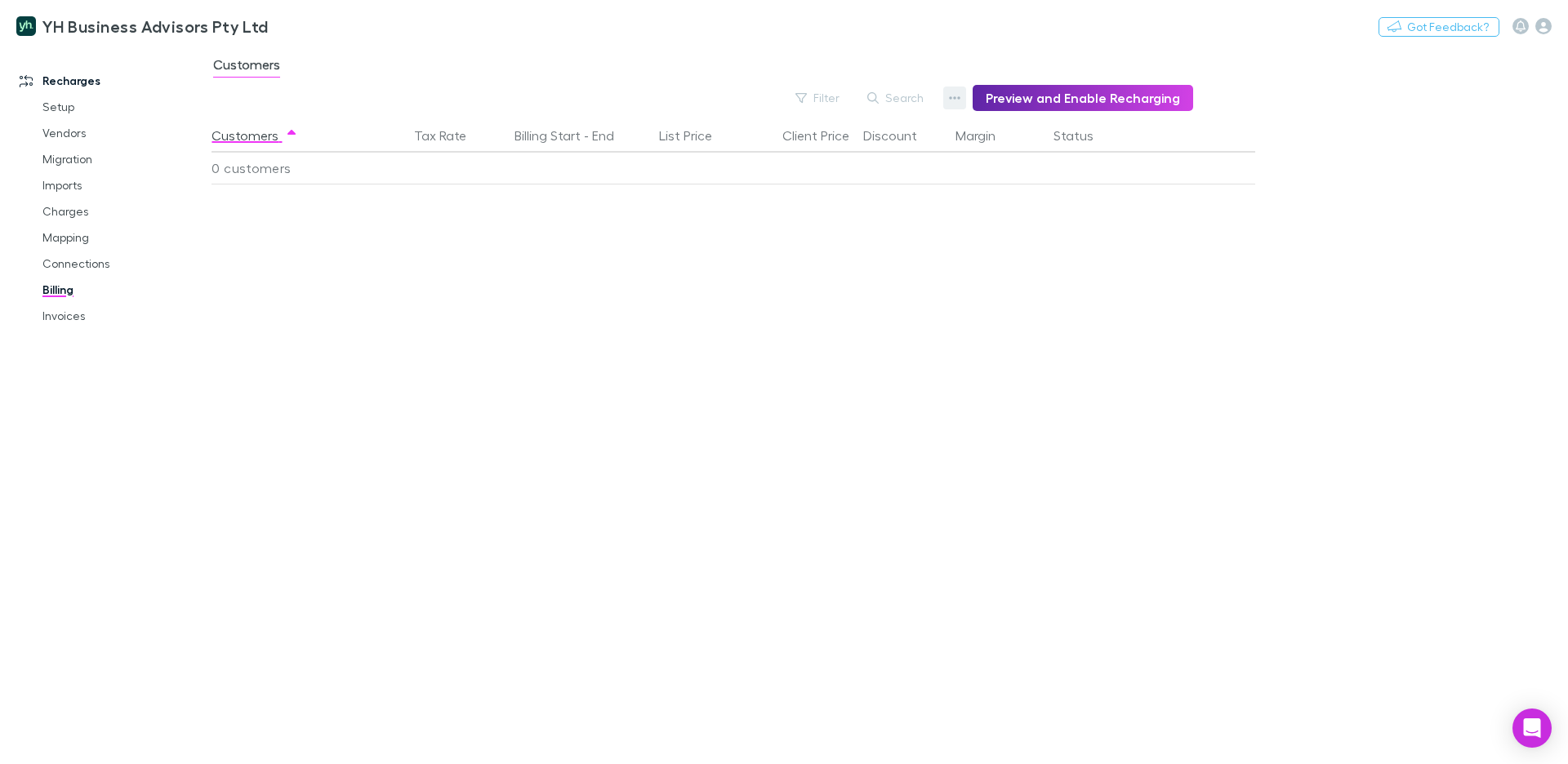
click at [966, 89] on button "button" at bounding box center [954, 98] width 23 height 23
click at [826, 158] on p "Discount Split" at bounding box center [861, 151] width 199 height 19
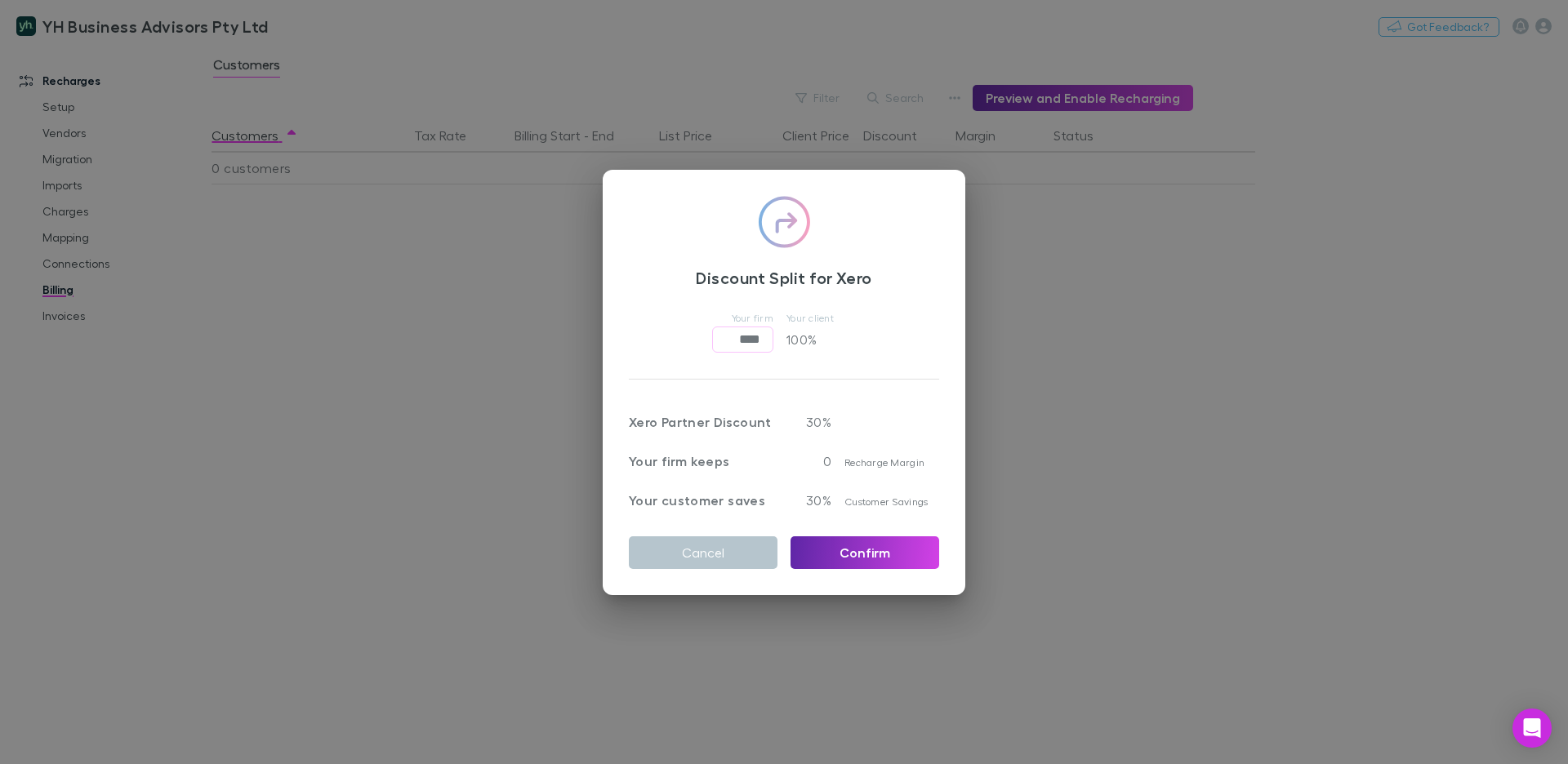
click at [470, 203] on div "Discount Split for Xero Your firm **** ​ Your client 100 % Xero Partner Discoun…" at bounding box center [784, 382] width 1568 height 764
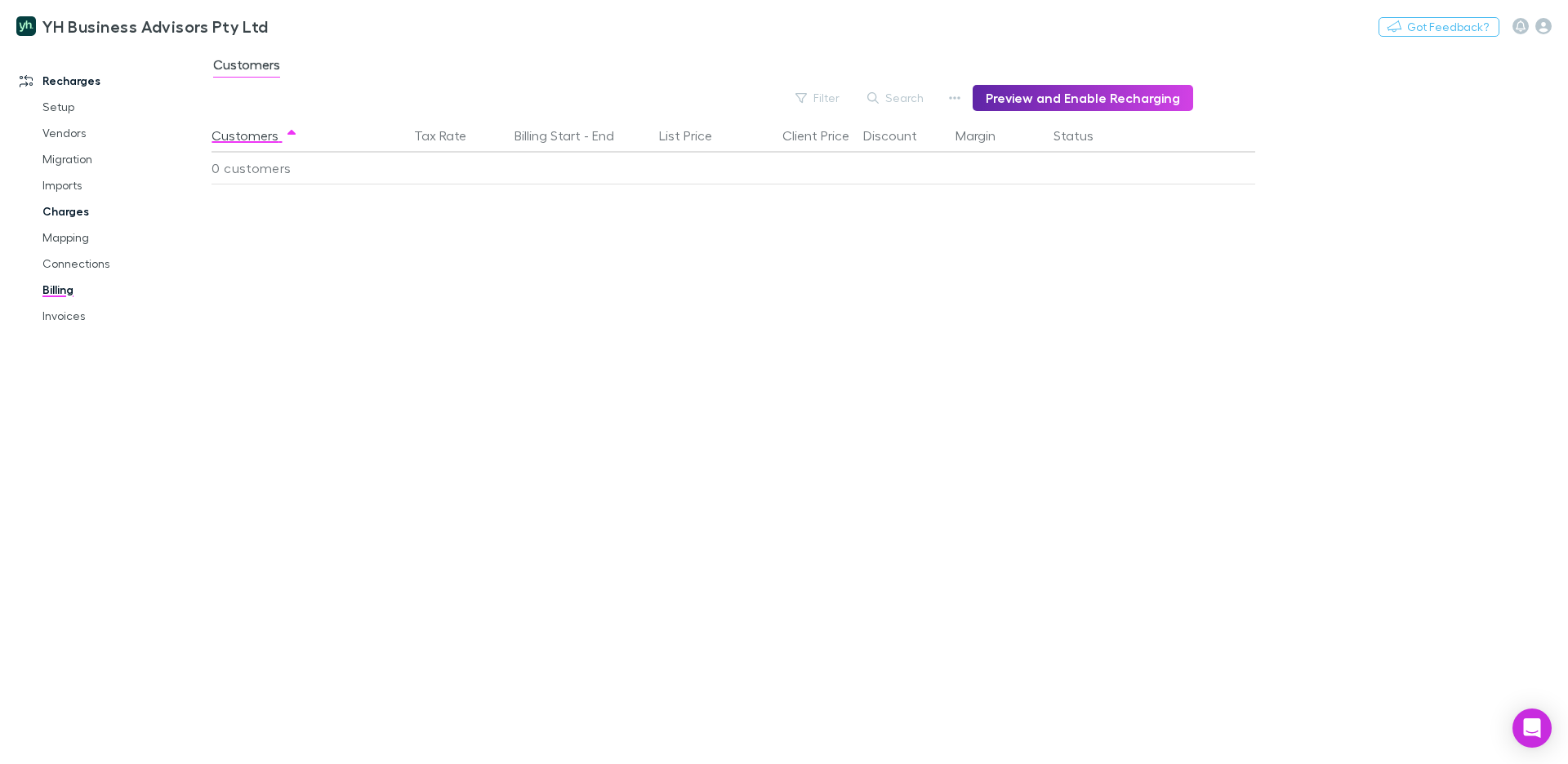
click at [71, 210] on link "Charges" at bounding box center [117, 212] width 182 height 26
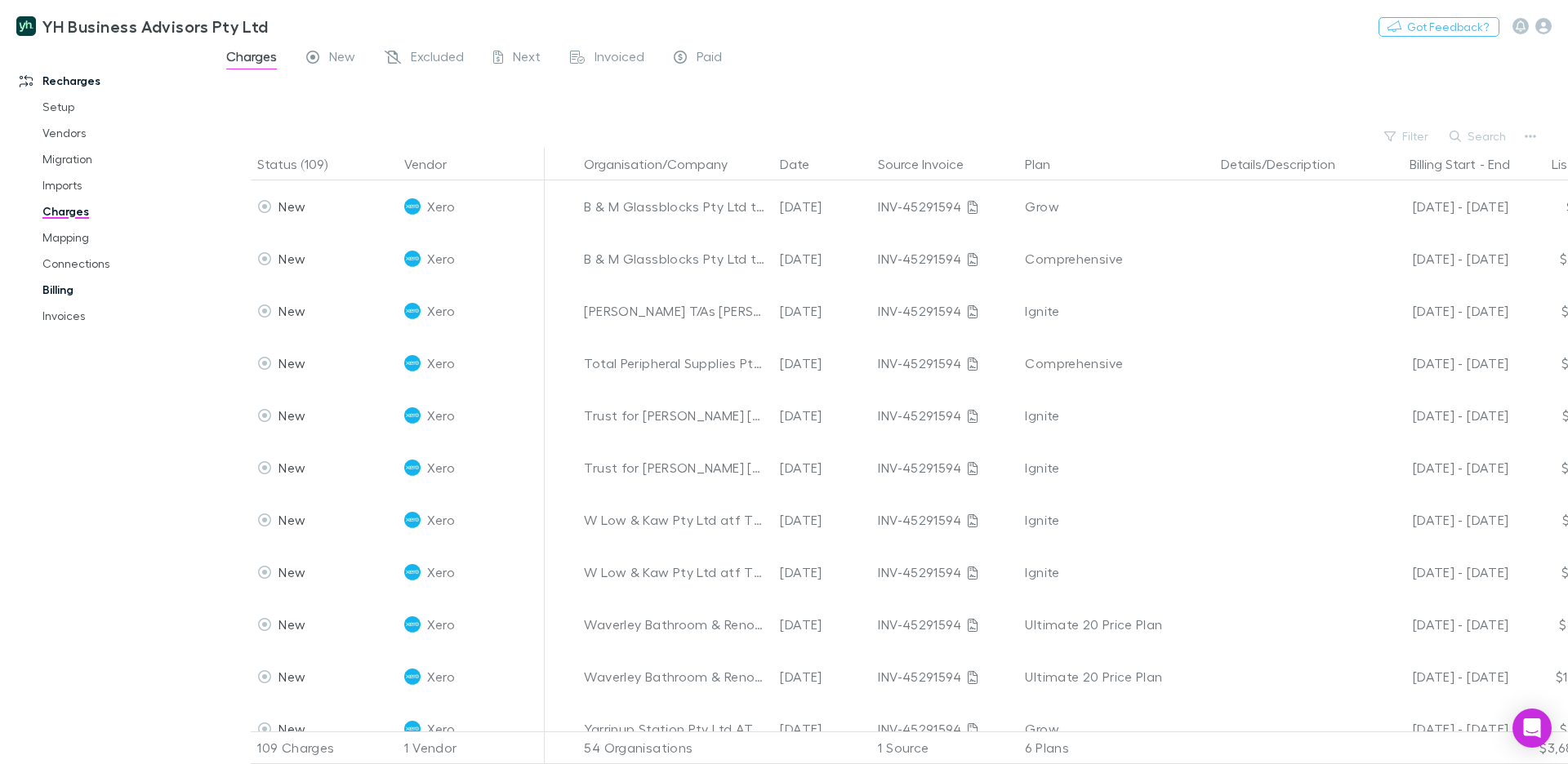
click at [143, 358] on div "Recharges Setup Vendors Migration Imports Charges Mapping Connections Billing I…" at bounding box center [106, 394] width 212 height 686
click at [63, 288] on link "Billing" at bounding box center [117, 290] width 182 height 26
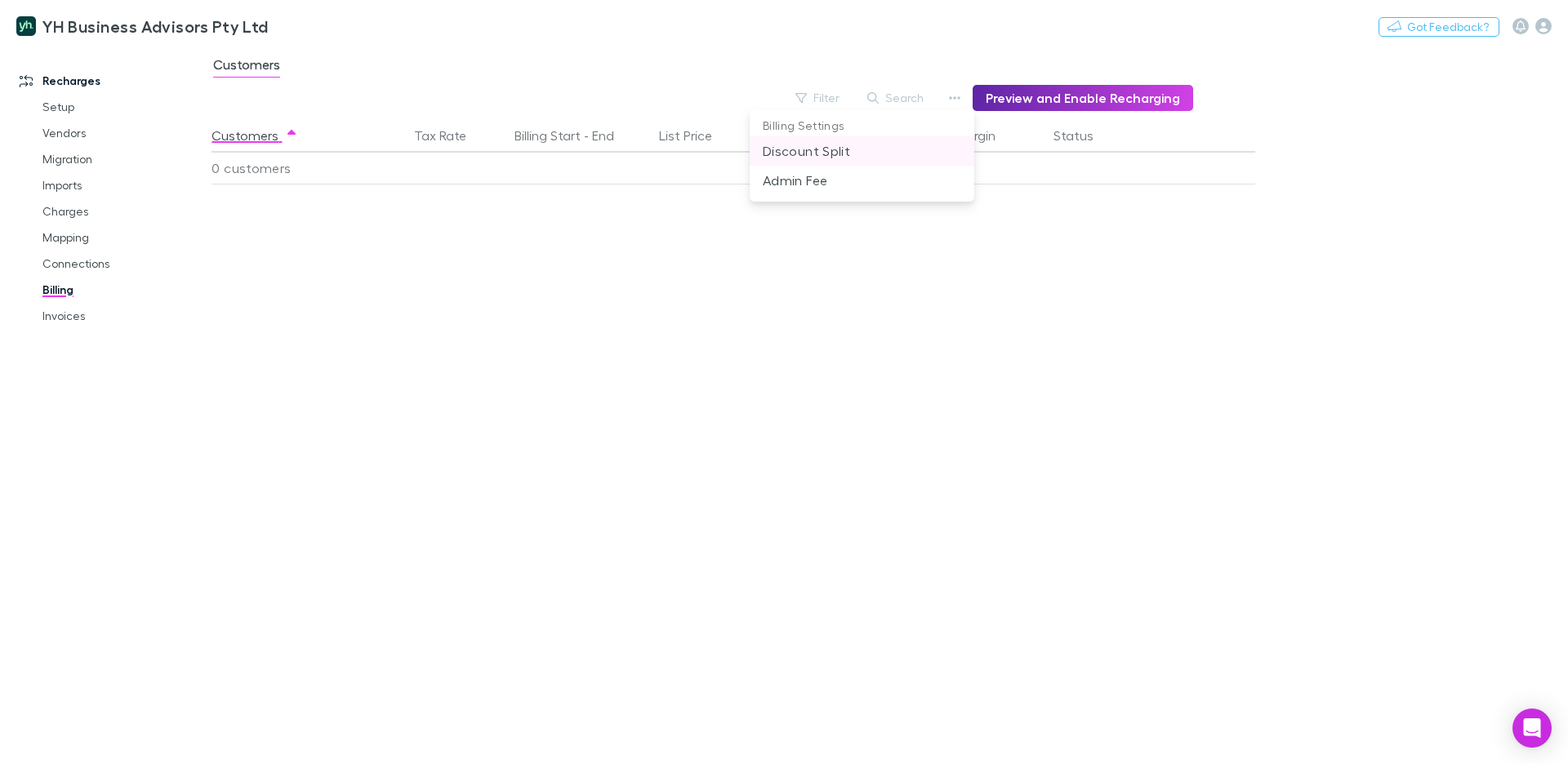
click at [859, 149] on p "Discount Split" at bounding box center [861, 151] width 199 height 19
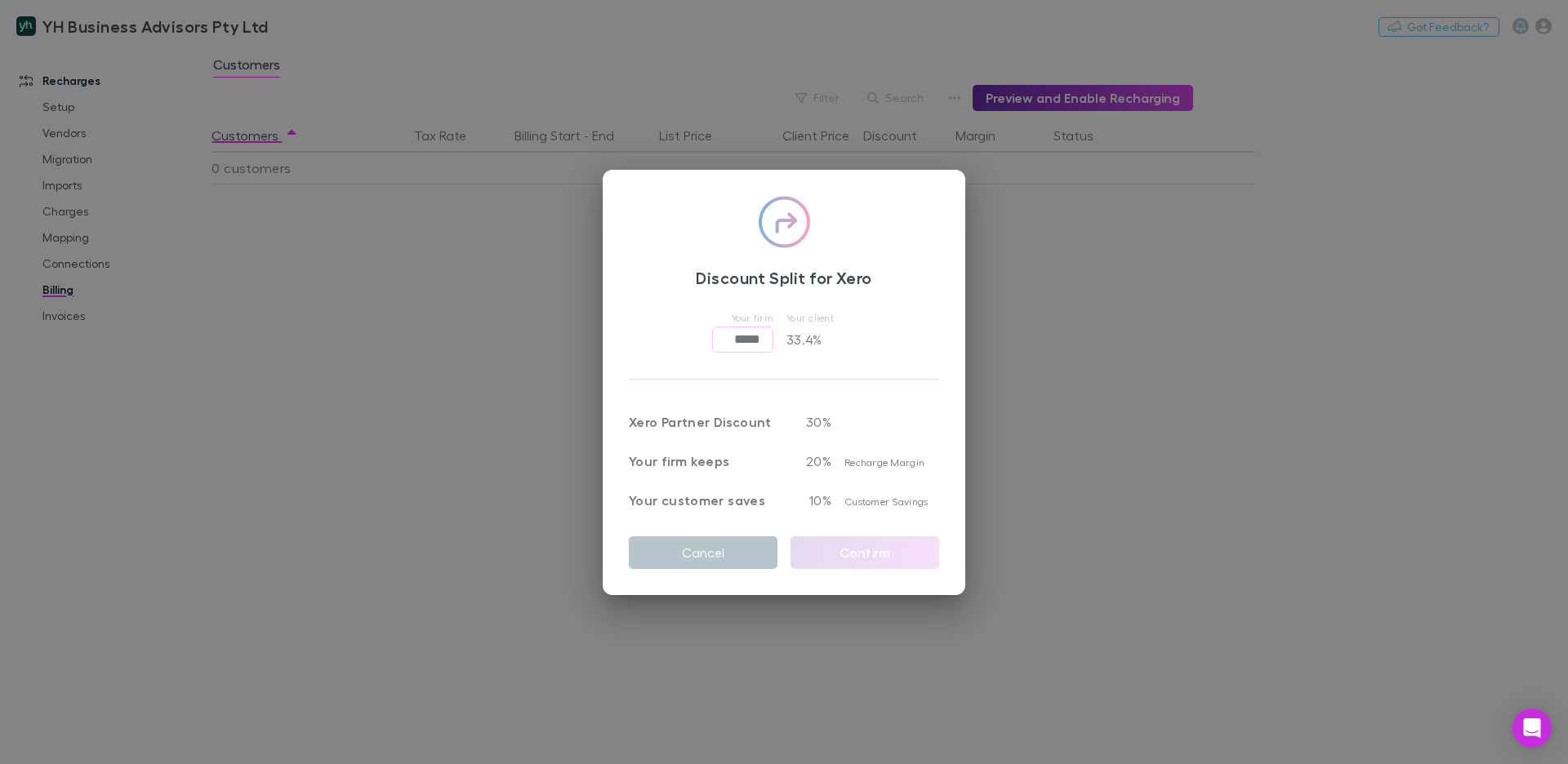
click at [456, 205] on div "Discount Split for Xero Your firm ***** ​ Your client 33.4 % Xero Partner Disco…" at bounding box center [784, 382] width 1568 height 764
click at [483, 246] on div "Customers Tax Rate Billing Start - End List Price Client Price Discount Margin …" at bounding box center [773, 441] width 1123 height 645
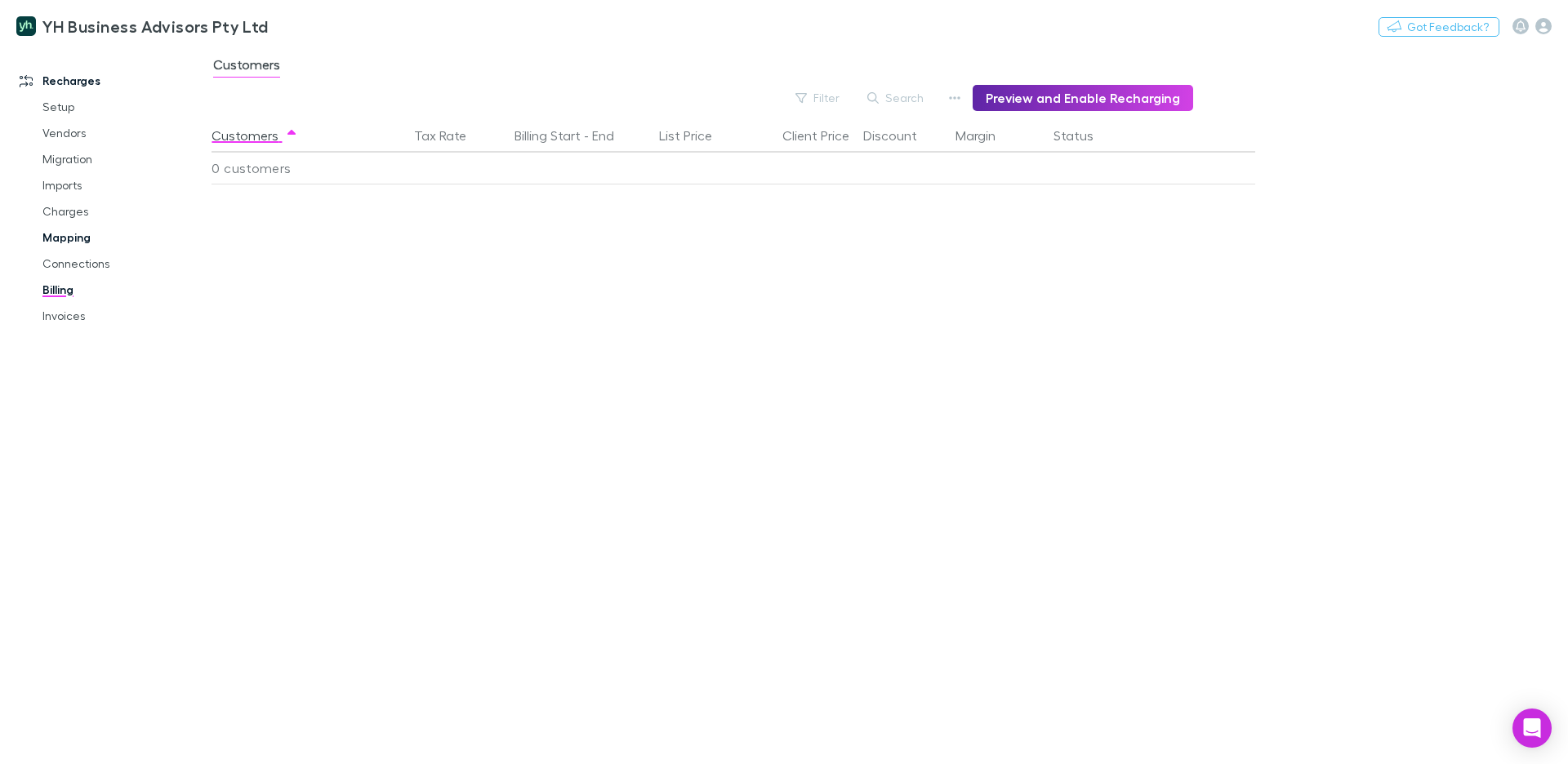
click at [77, 228] on link "Mapping" at bounding box center [117, 238] width 182 height 26
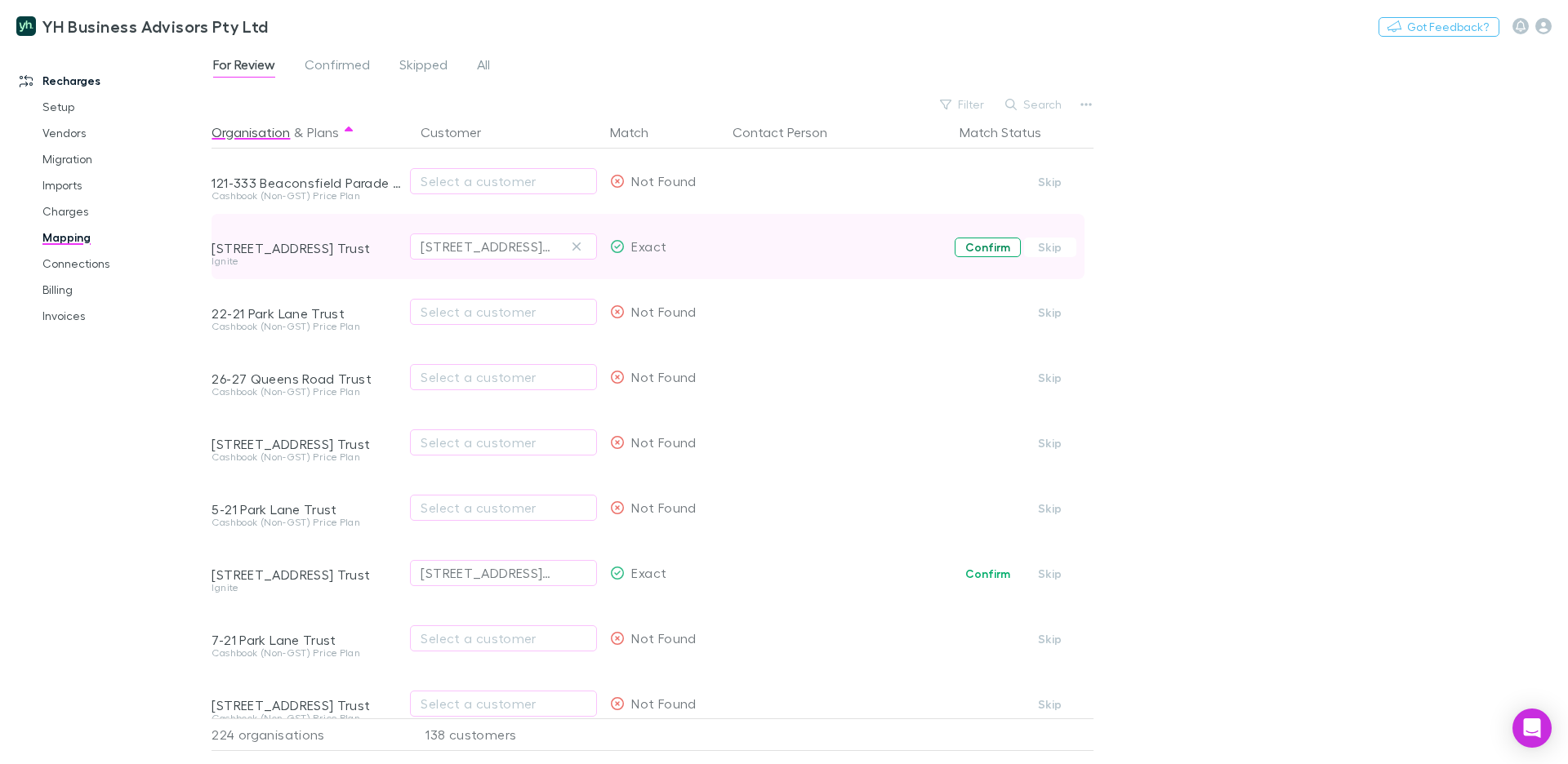
click at [958, 247] on button "Confirm" at bounding box center [987, 247] width 66 height 19
click at [61, 309] on link "Invoices" at bounding box center [117, 316] width 182 height 26
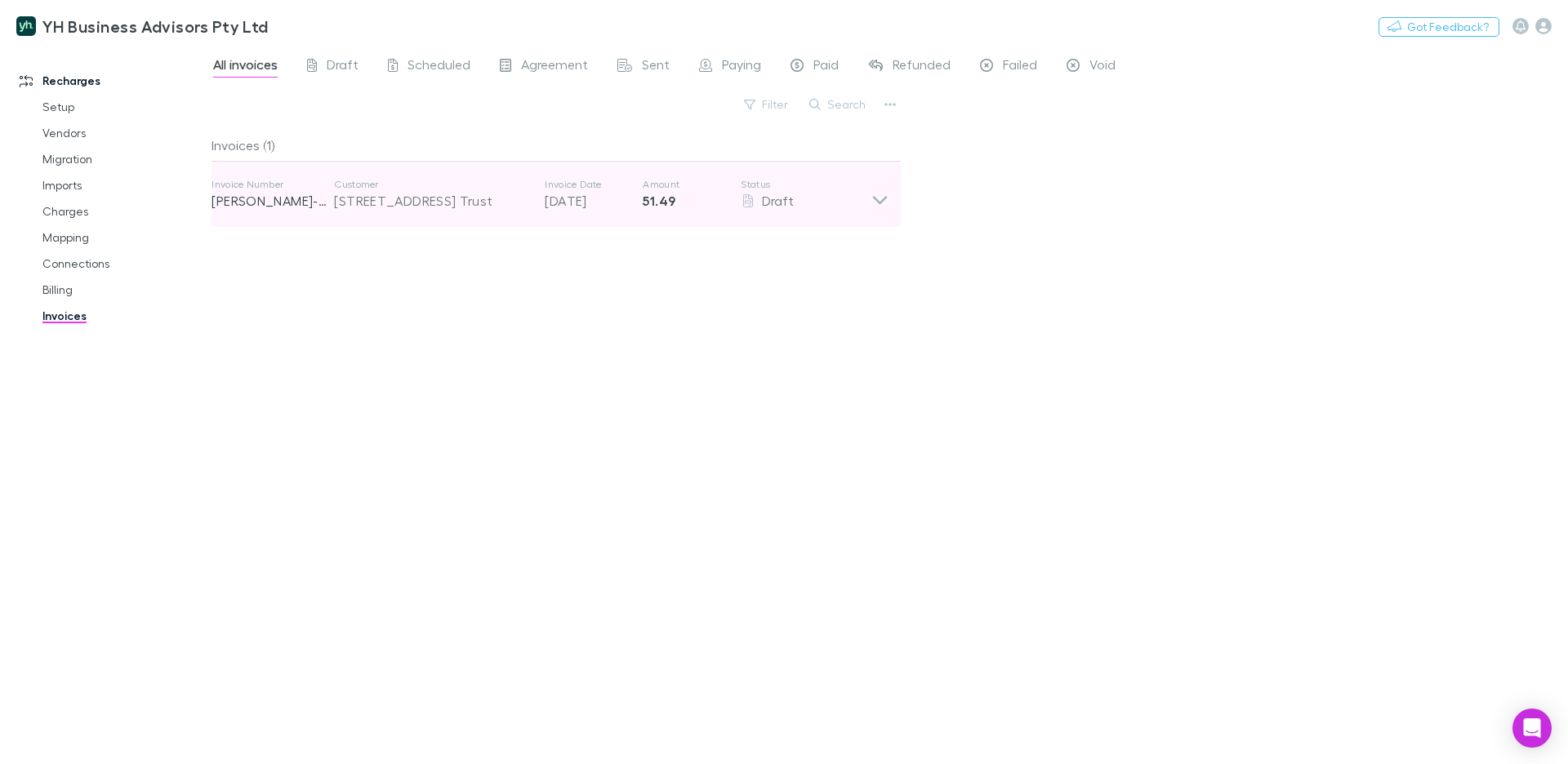
click at [410, 178] on p "Customer" at bounding box center [431, 184] width 194 height 13
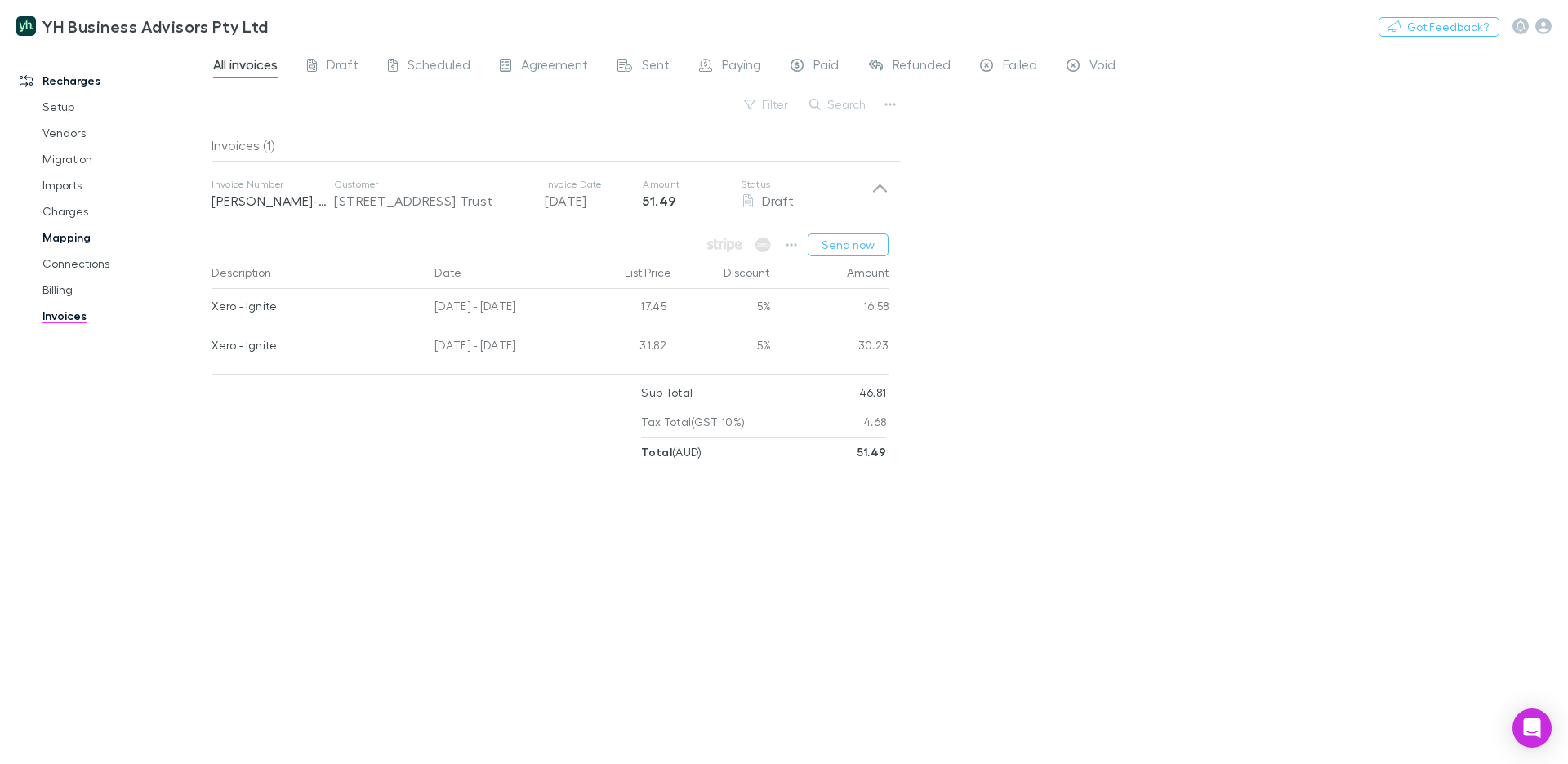
click at [64, 237] on link "Mapping" at bounding box center [117, 238] width 182 height 26
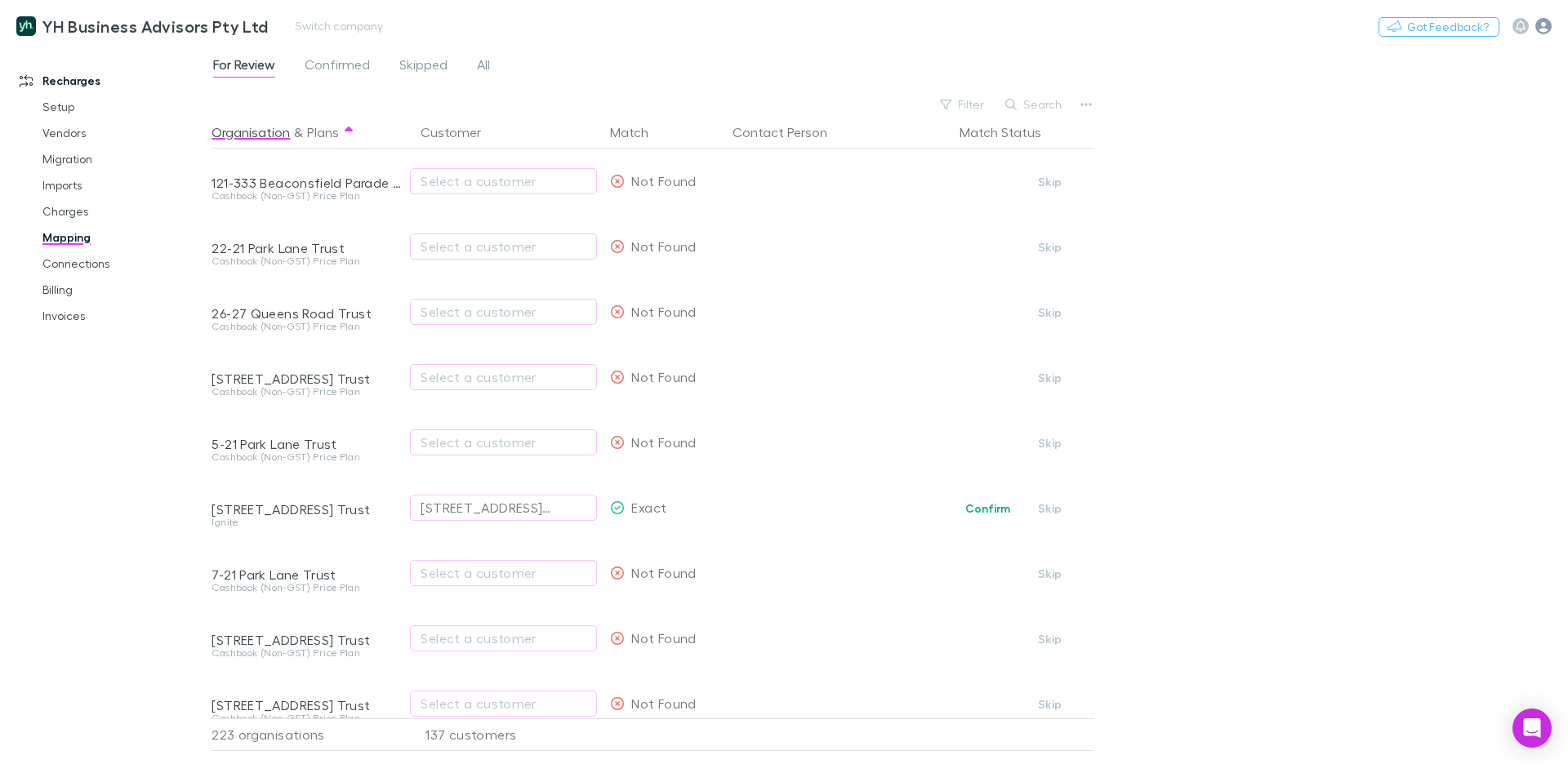
click at [1542, 31] on icon "button" at bounding box center [1543, 26] width 17 height 17
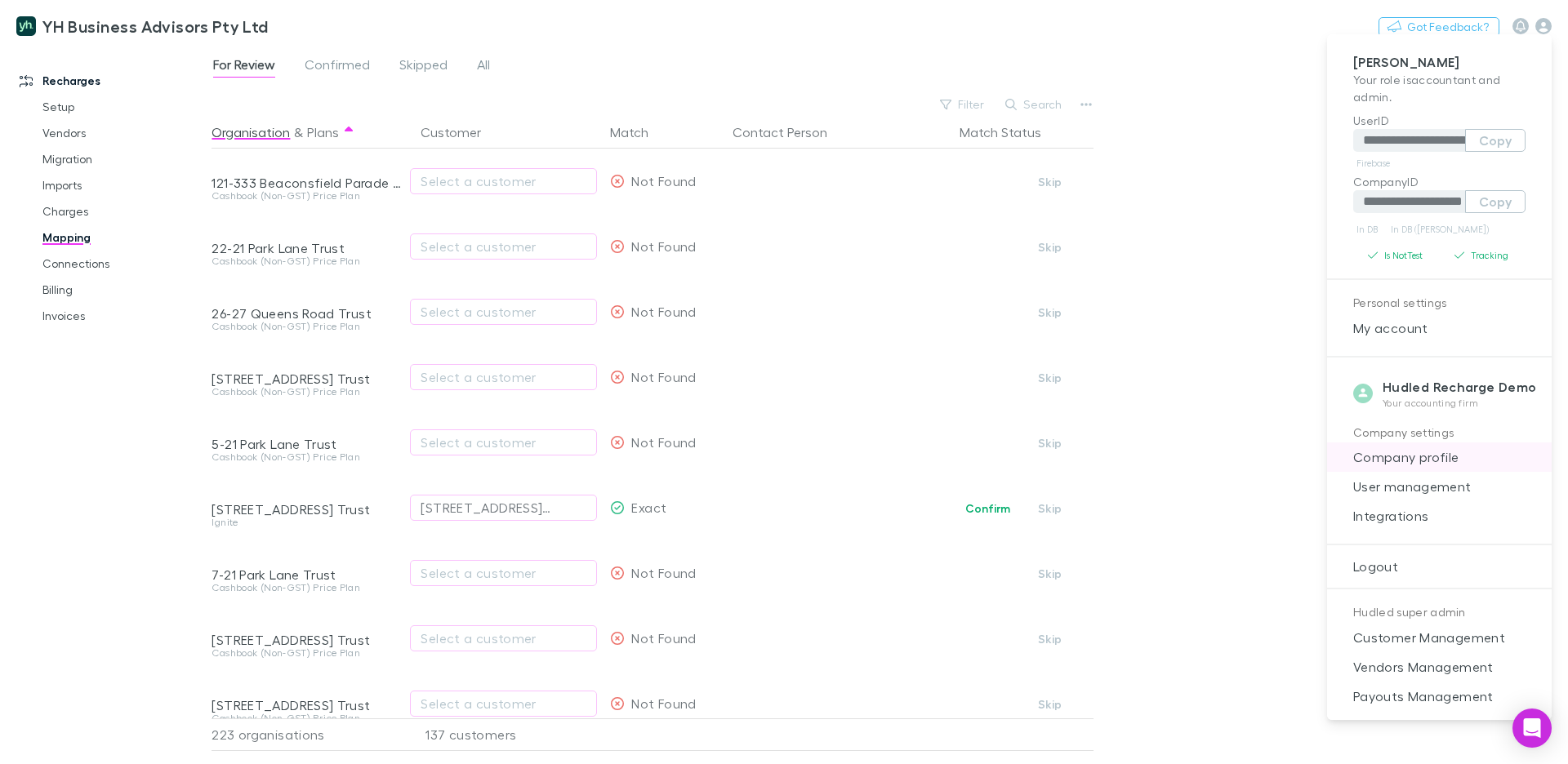
drag, startPoint x: 1417, startPoint y: 522, endPoint x: 1376, endPoint y: 449, distance: 83.7
click at [1417, 522] on span "Integrations" at bounding box center [1439, 516] width 199 height 19
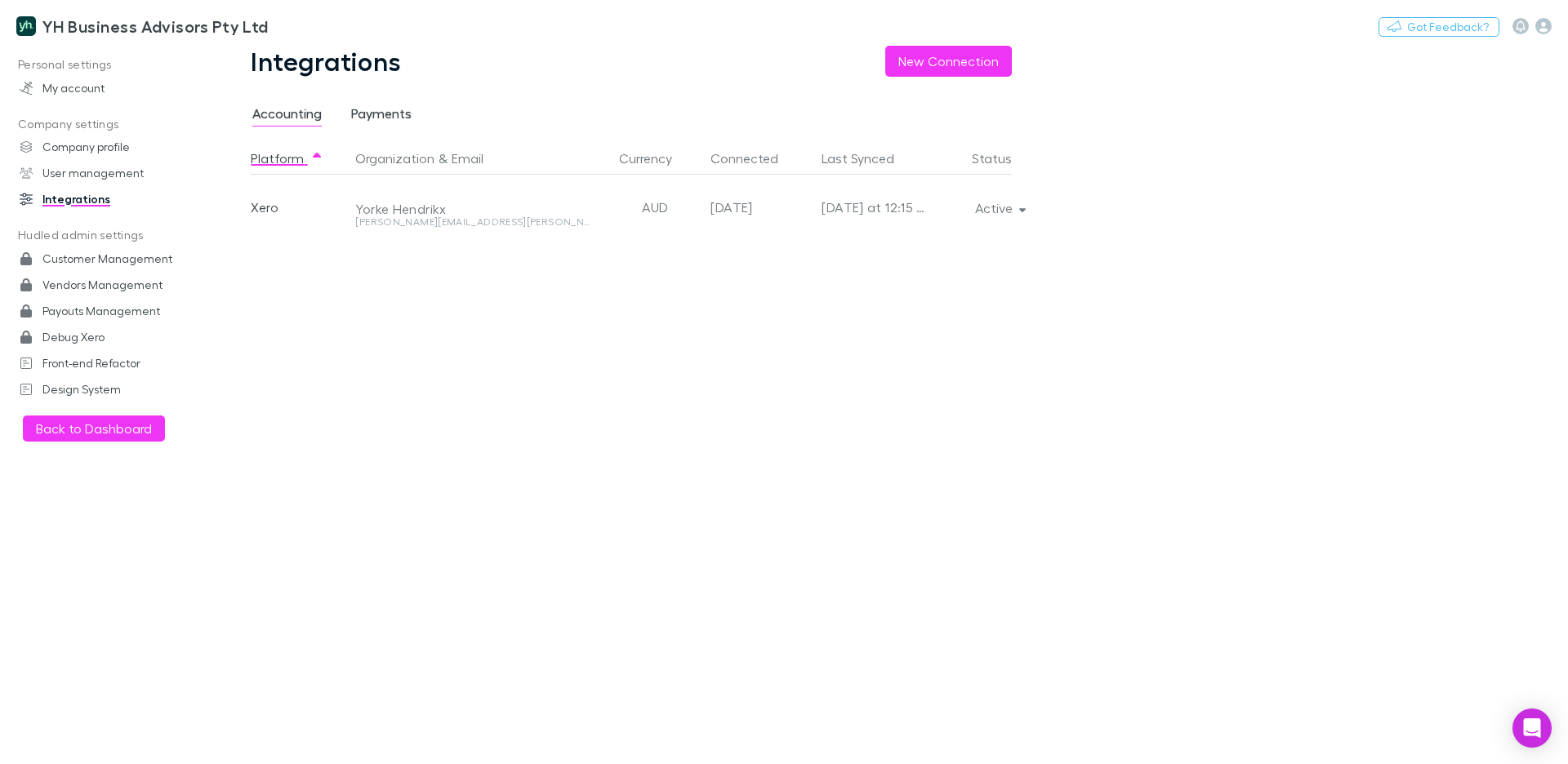
click at [382, 114] on span "Payments" at bounding box center [380, 115] width 60 height 21
click at [105, 17] on h3 "YH Business Advisors Pty Ltd" at bounding box center [156, 26] width 226 height 19
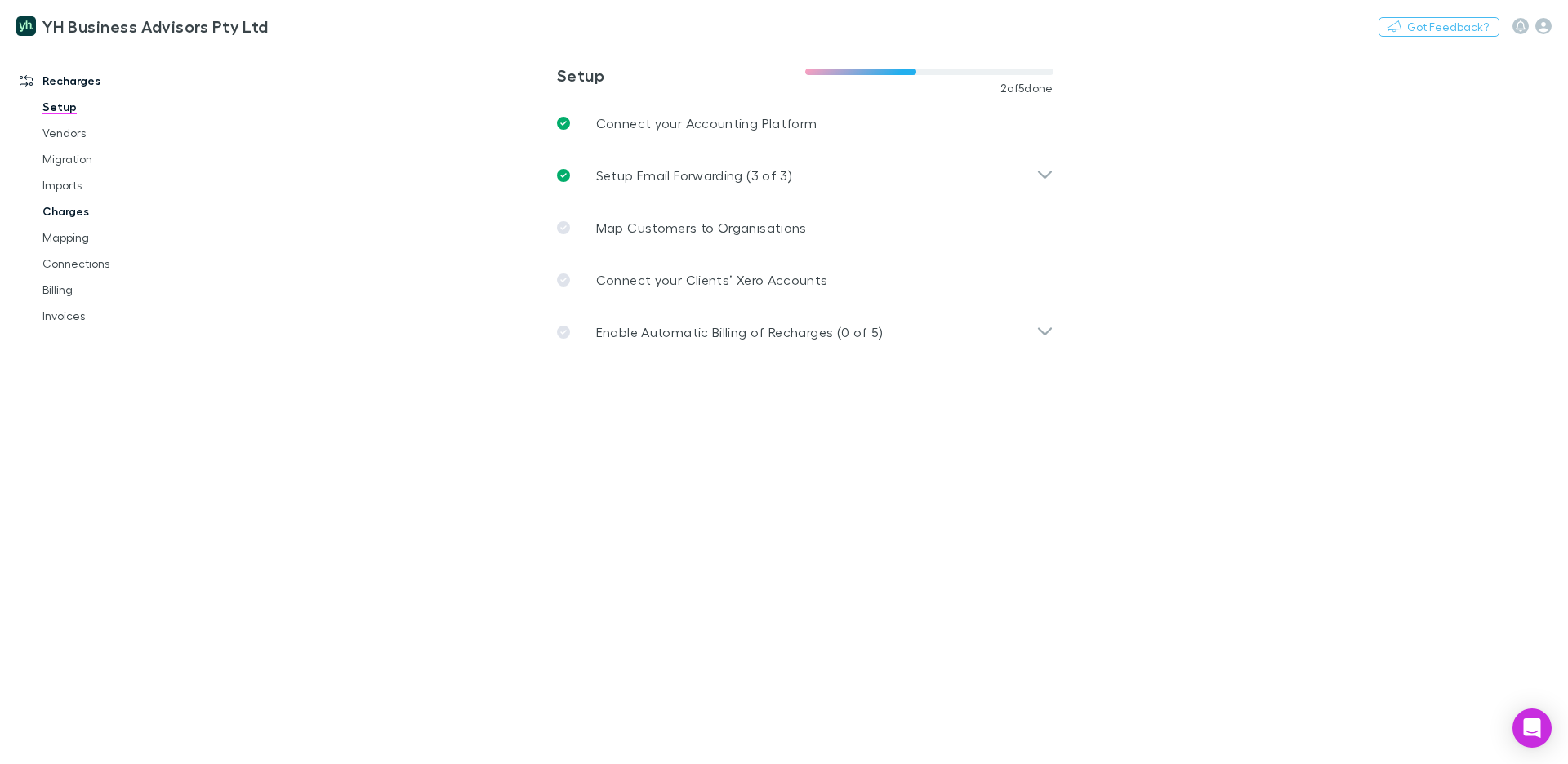
click at [66, 205] on link "Charges" at bounding box center [117, 212] width 182 height 26
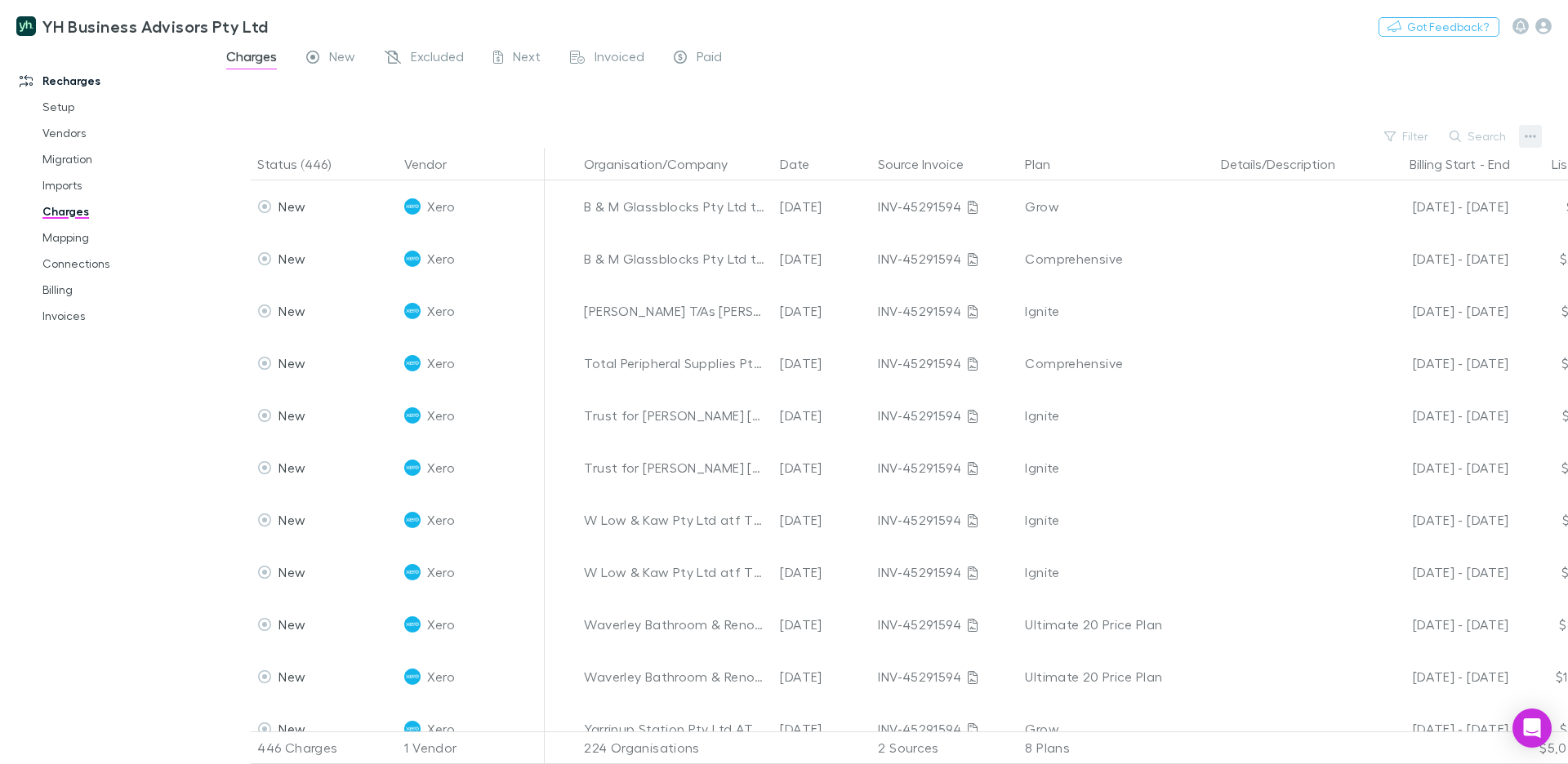
click at [1521, 136] on button "button" at bounding box center [1530, 136] width 23 height 23
click at [1405, 202] on p "Plan exclusions" at bounding box center [1429, 198] width 199 height 19
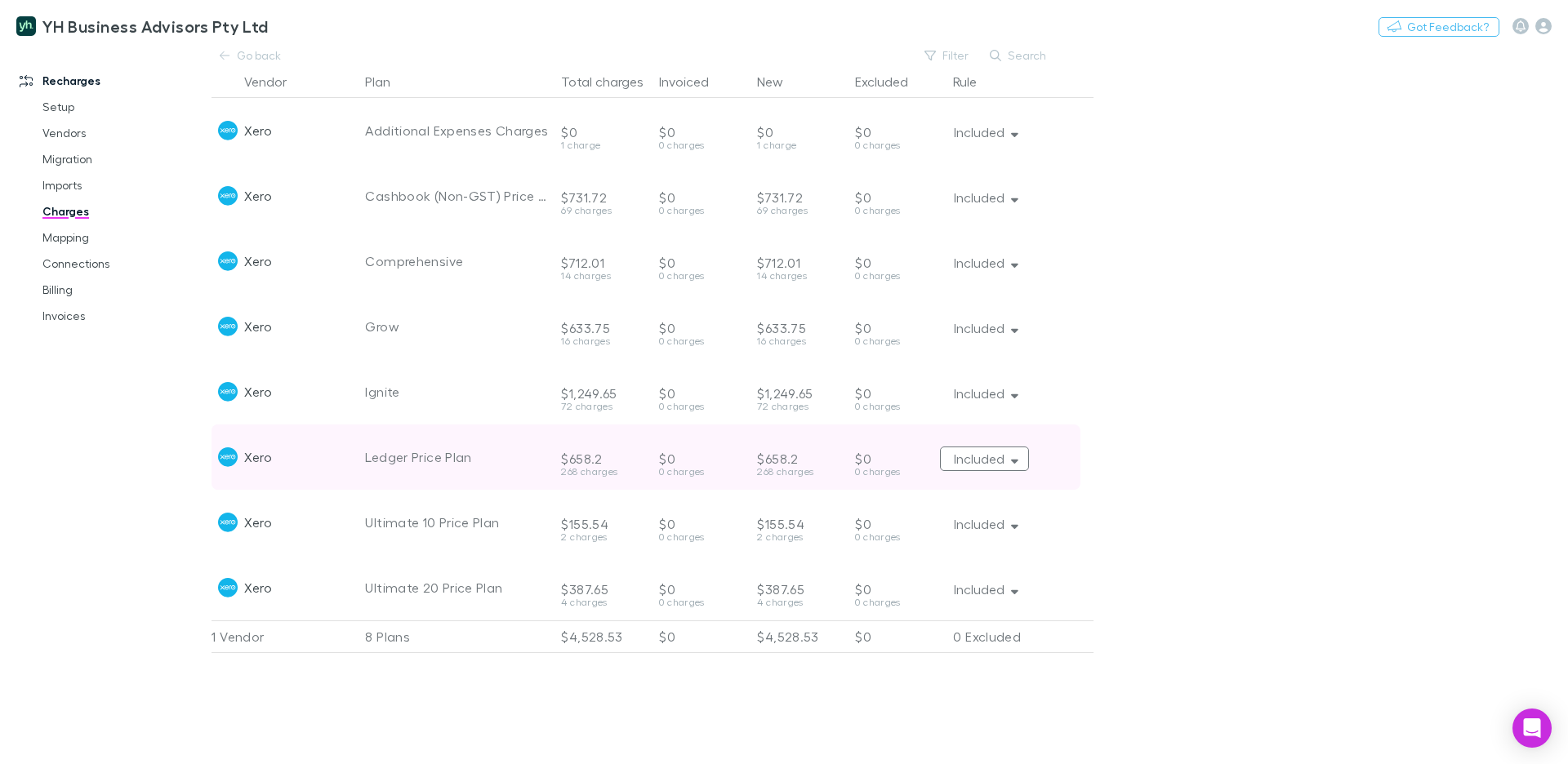
click at [1005, 456] on button "Included" at bounding box center [985, 459] width 89 height 24
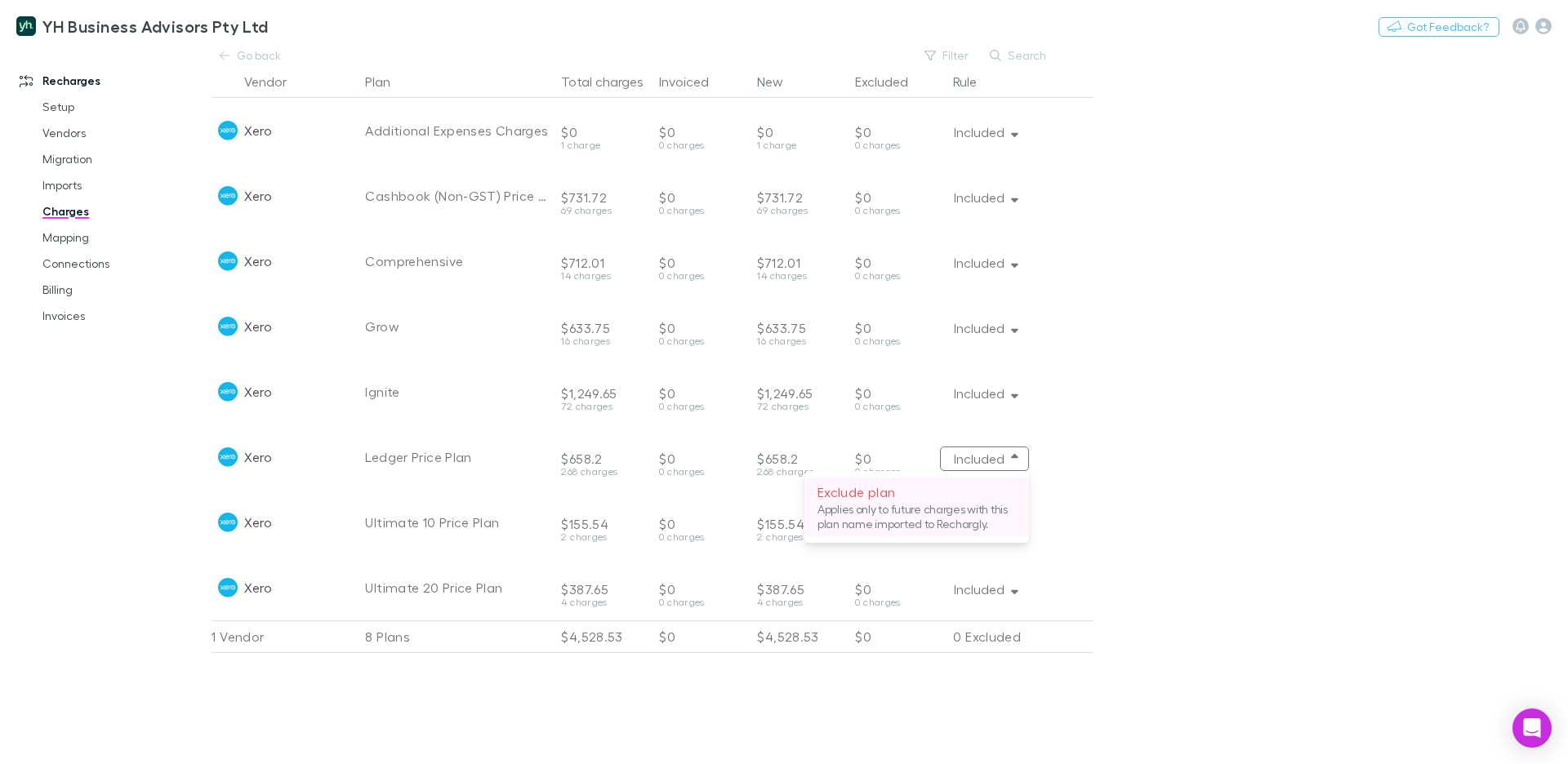
click at [896, 496] on p "Exclude plan" at bounding box center [916, 492] width 199 height 19
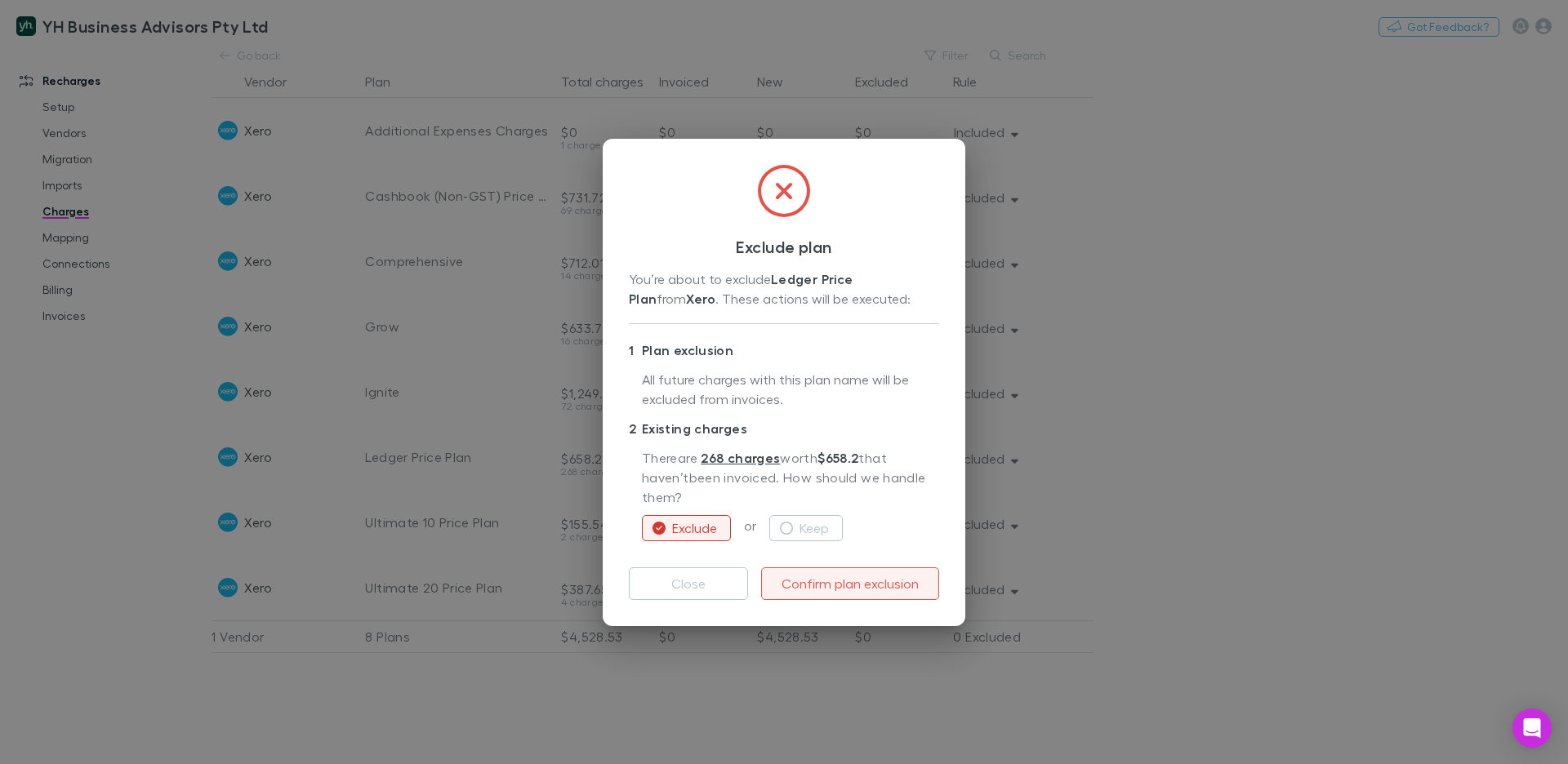
click at [849, 583] on button "Confirm plan exclusion" at bounding box center [850, 583] width 178 height 32
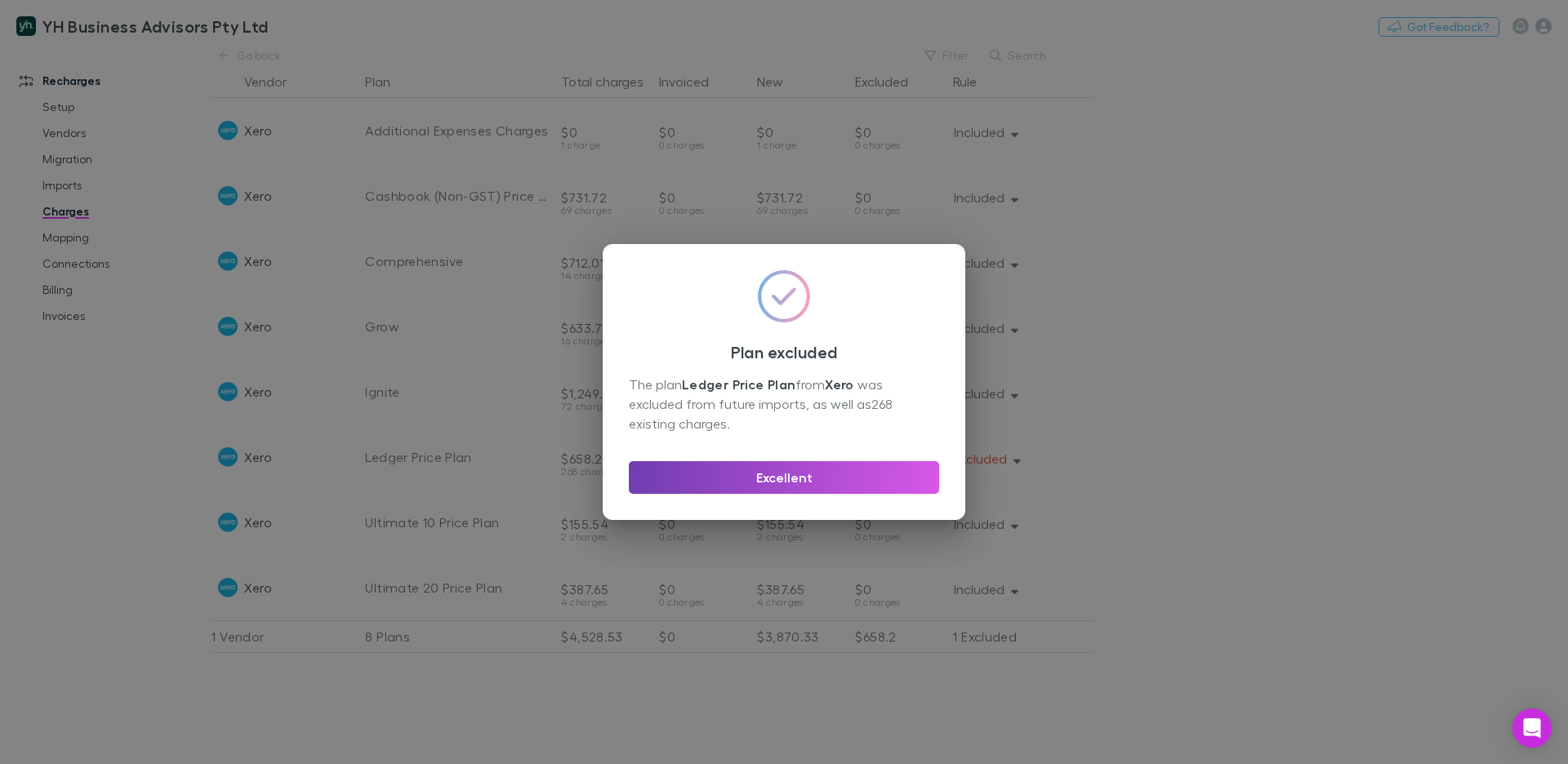
click at [796, 477] on button "Excellent" at bounding box center [784, 477] width 310 height 32
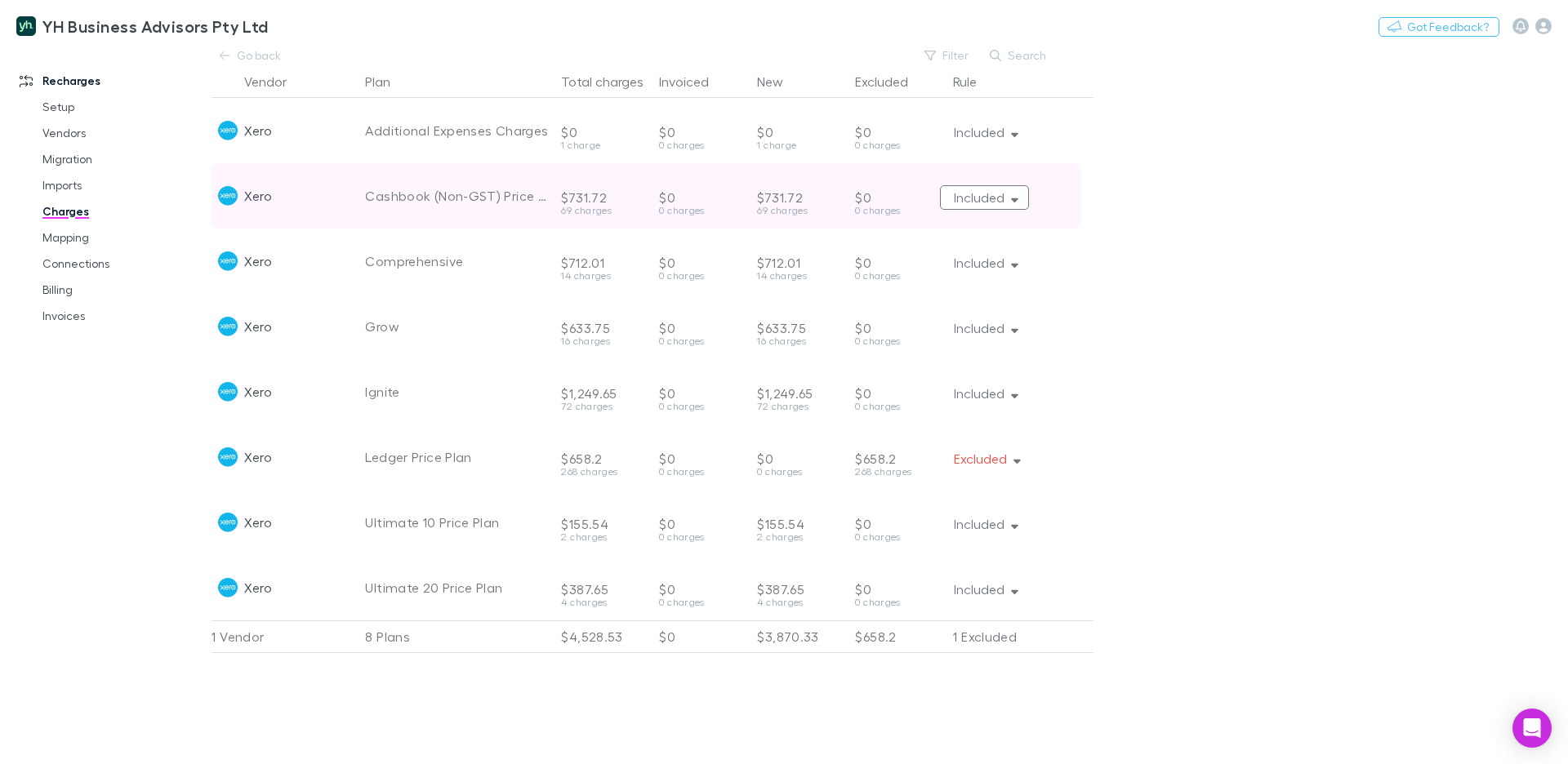
click at [1000, 199] on button "Included" at bounding box center [985, 198] width 89 height 24
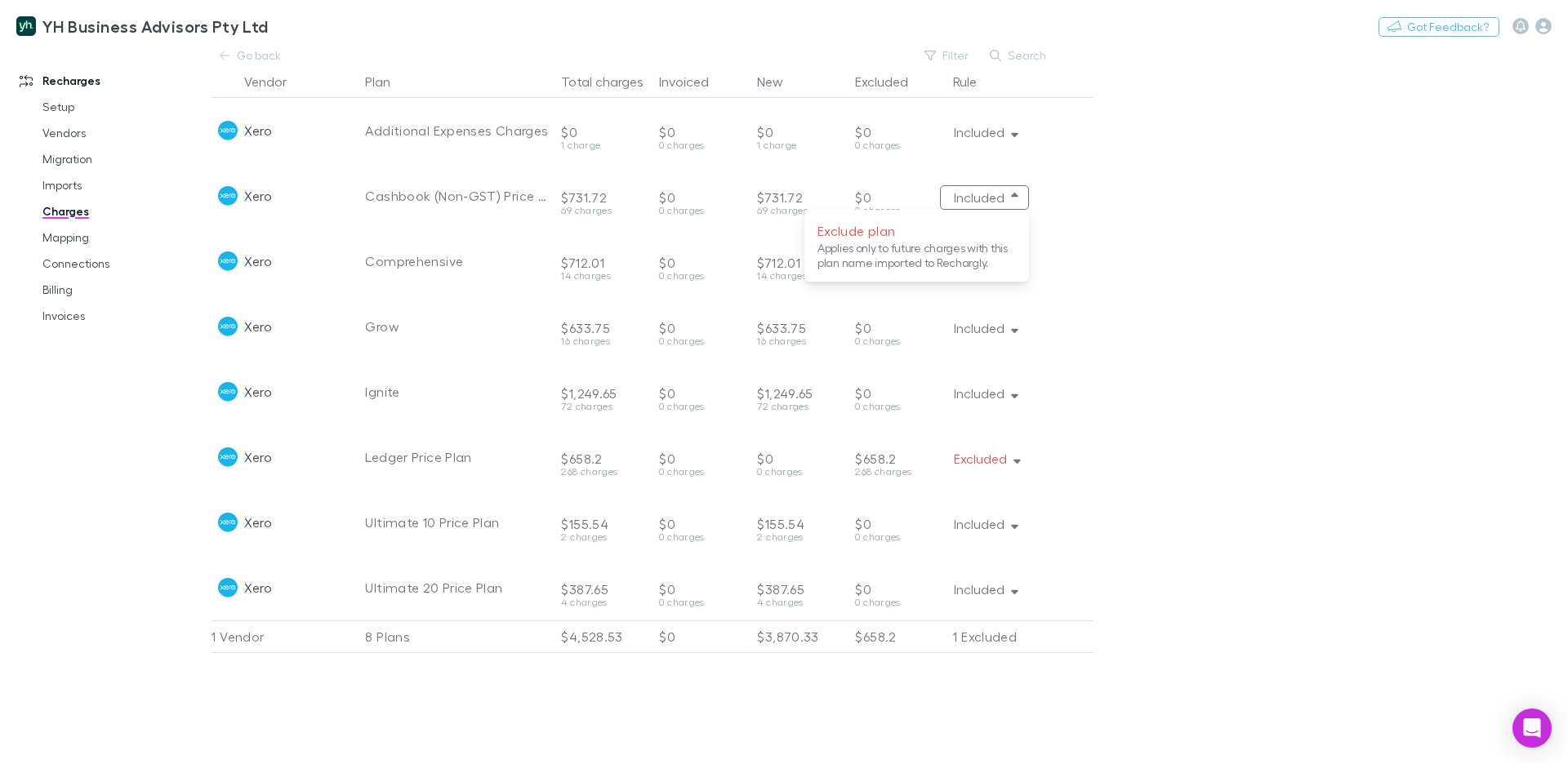
click at [1239, 282] on div at bounding box center [784, 382] width 1568 height 764
drag, startPoint x: 90, startPoint y: 440, endPoint x: 131, endPoint y: 405, distance: 53.9
click at [90, 440] on div "Recharges Setup Vendors Migration Imports Charges Mapping Connections Billing I…" at bounding box center [106, 394] width 212 height 686
click at [68, 233] on link "Mapping" at bounding box center [117, 238] width 182 height 26
click at [67, 245] on link "Mapping" at bounding box center [117, 238] width 182 height 26
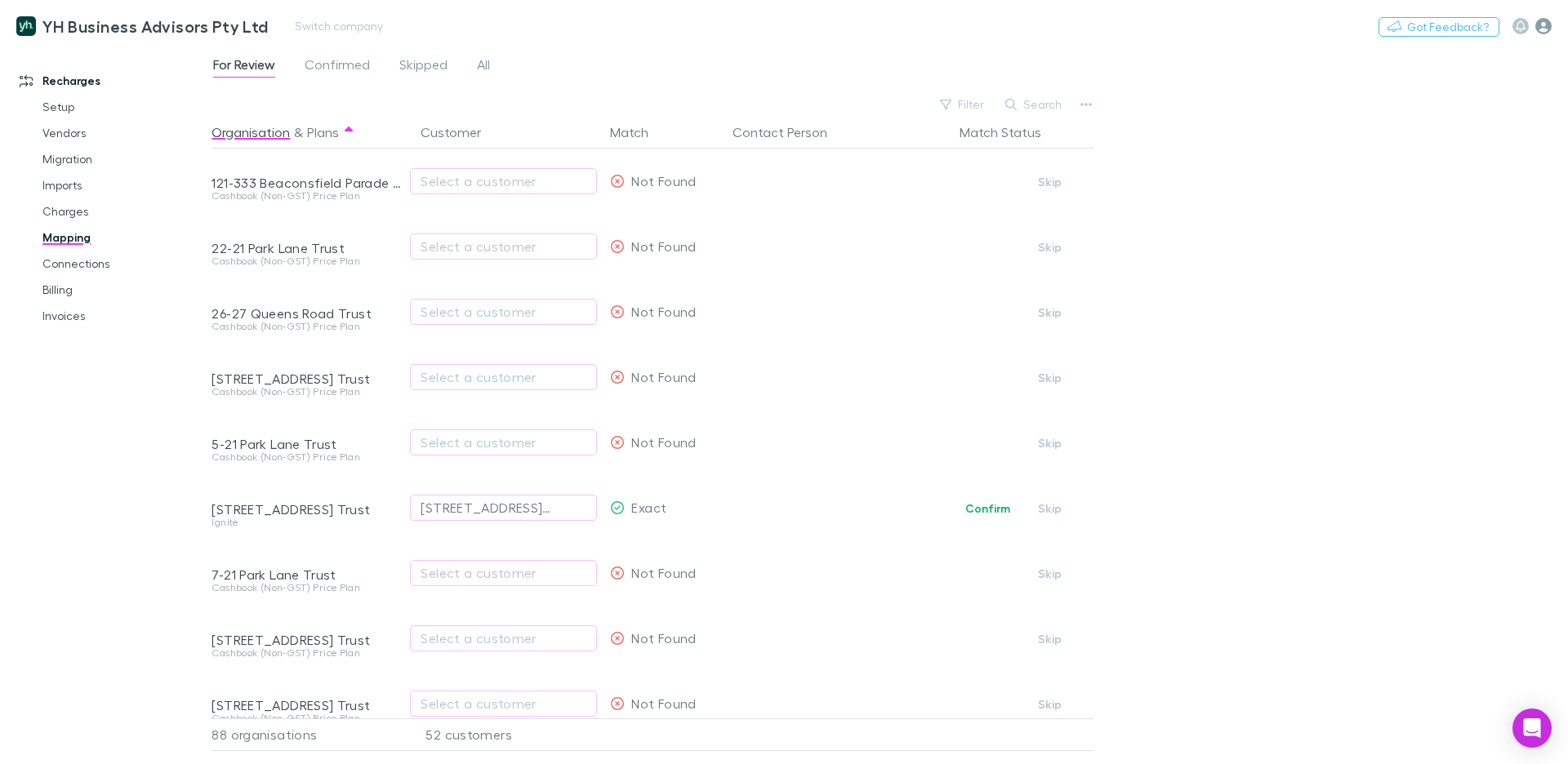
click at [1540, 26] on icon "button" at bounding box center [1543, 26] width 17 height 17
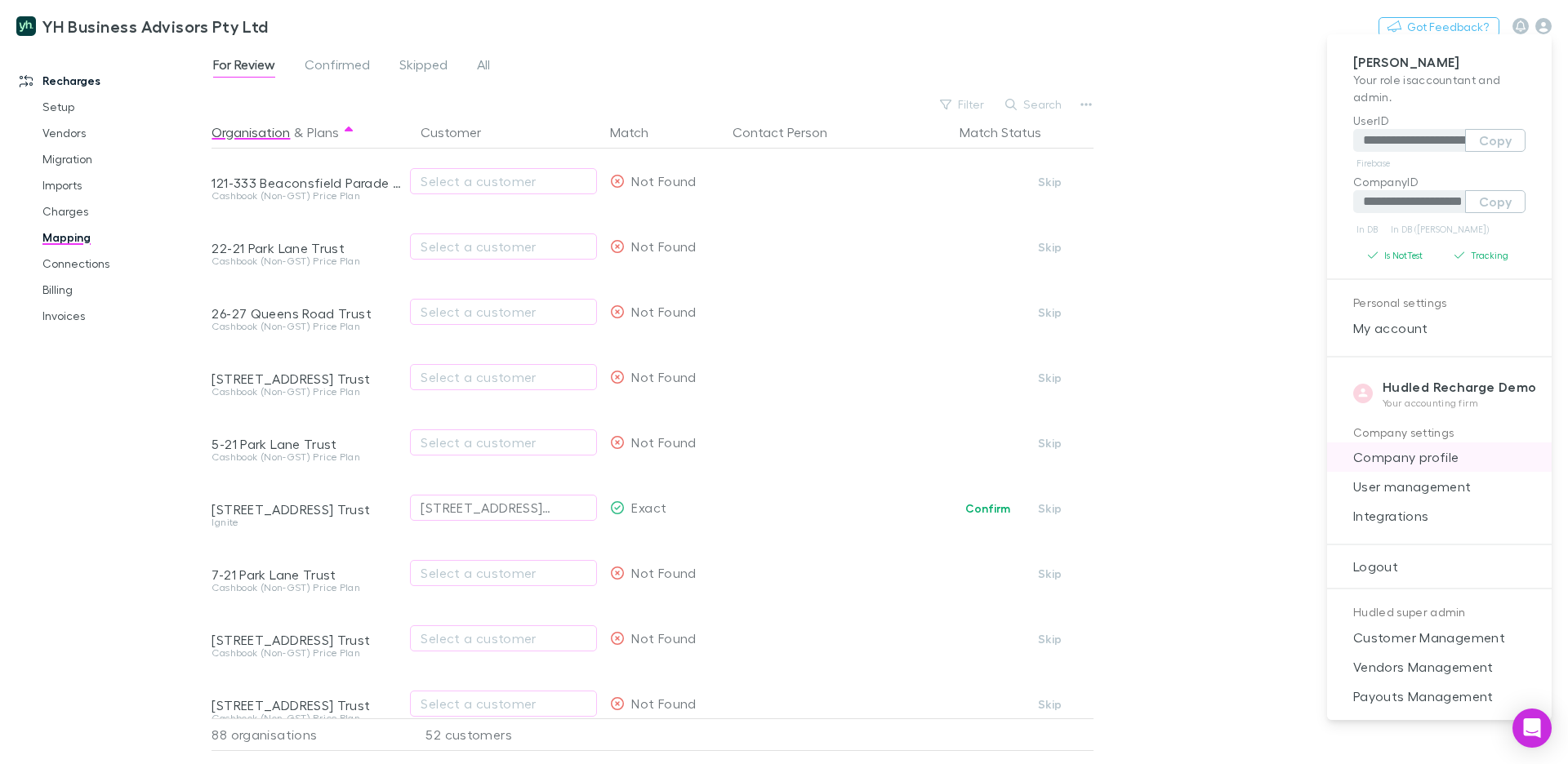
click at [1440, 462] on span "Company profile" at bounding box center [1439, 457] width 199 height 19
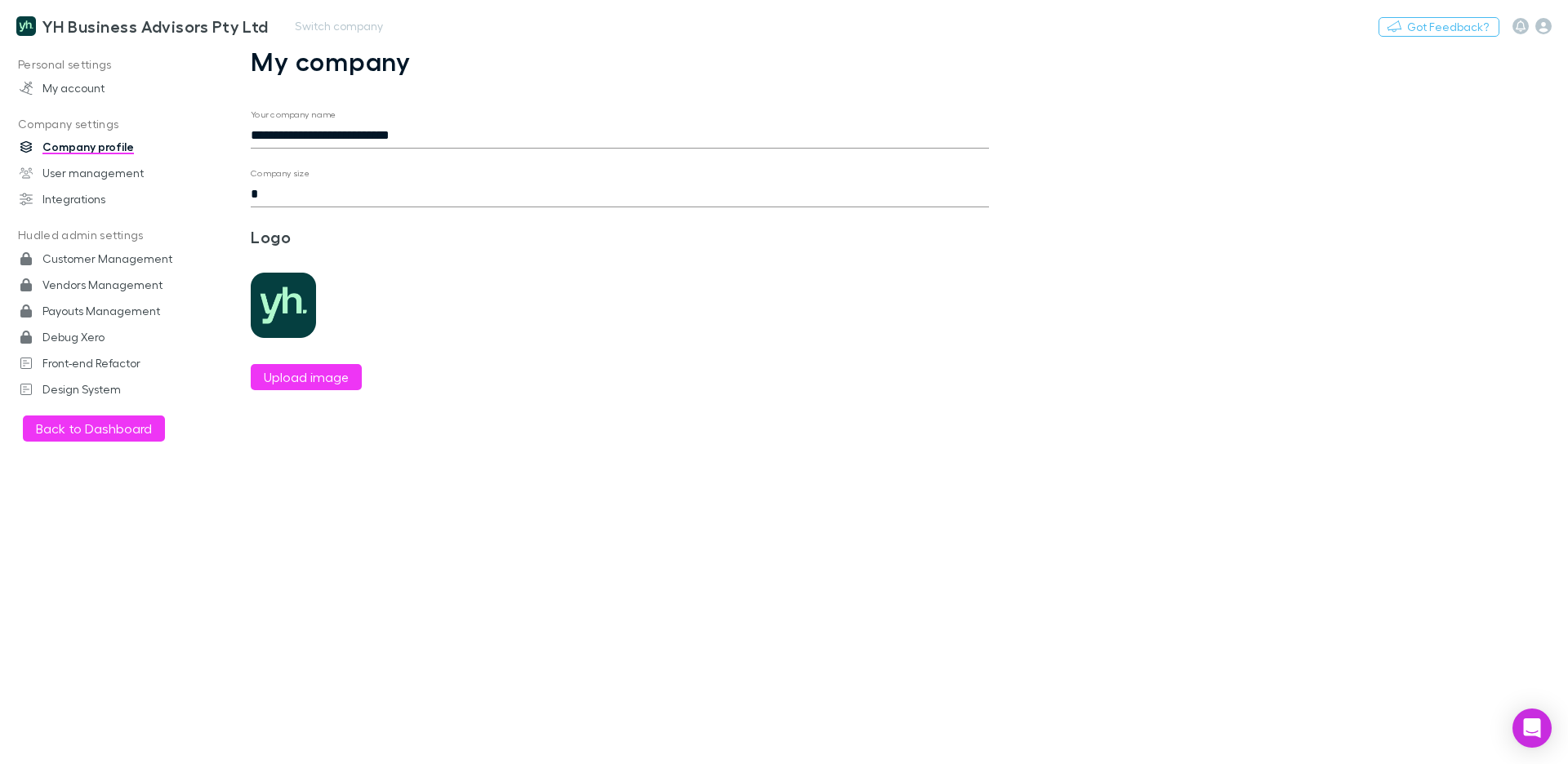
type input "**********"
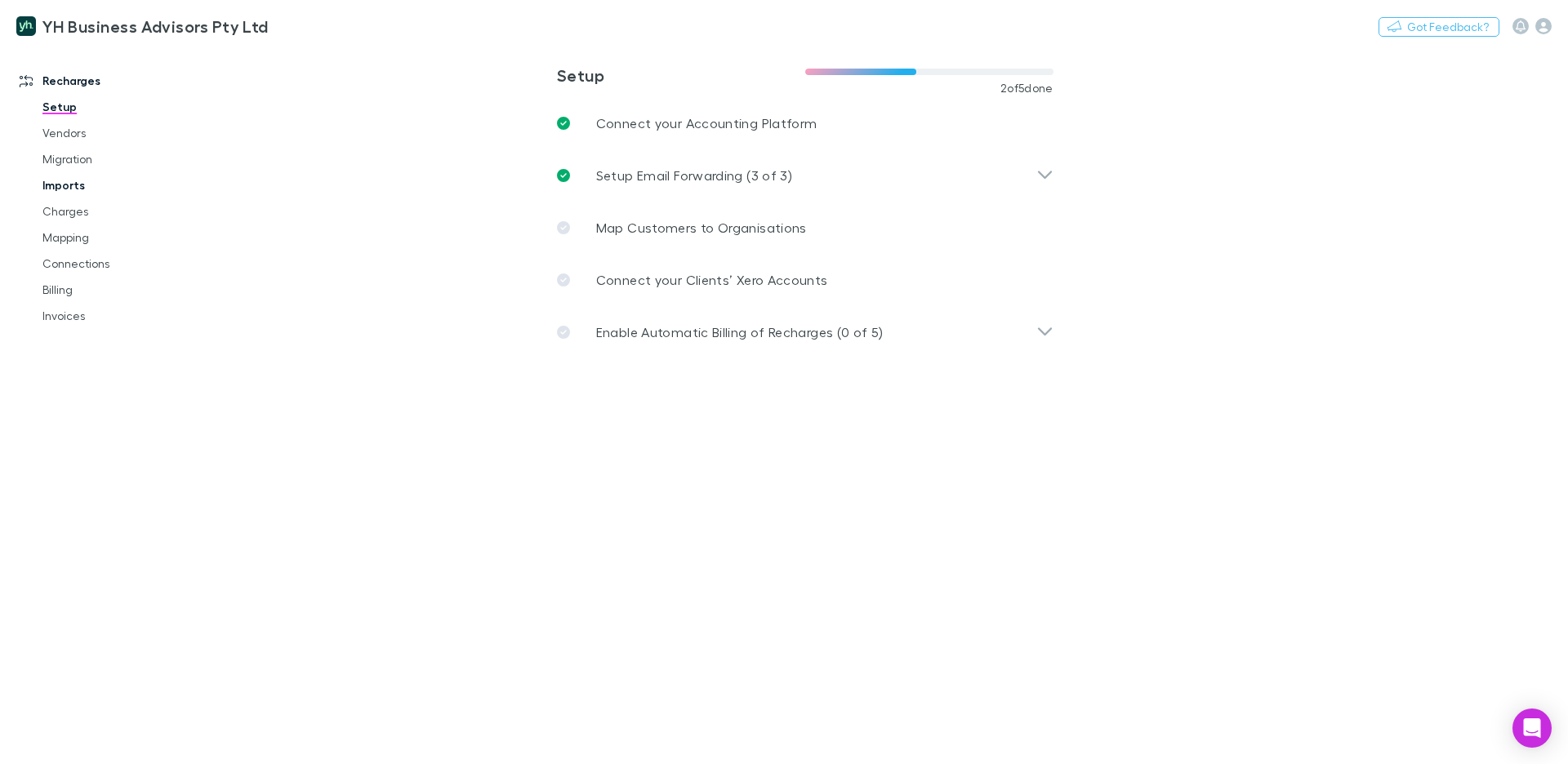
click at [80, 186] on link "Imports" at bounding box center [117, 185] width 182 height 26
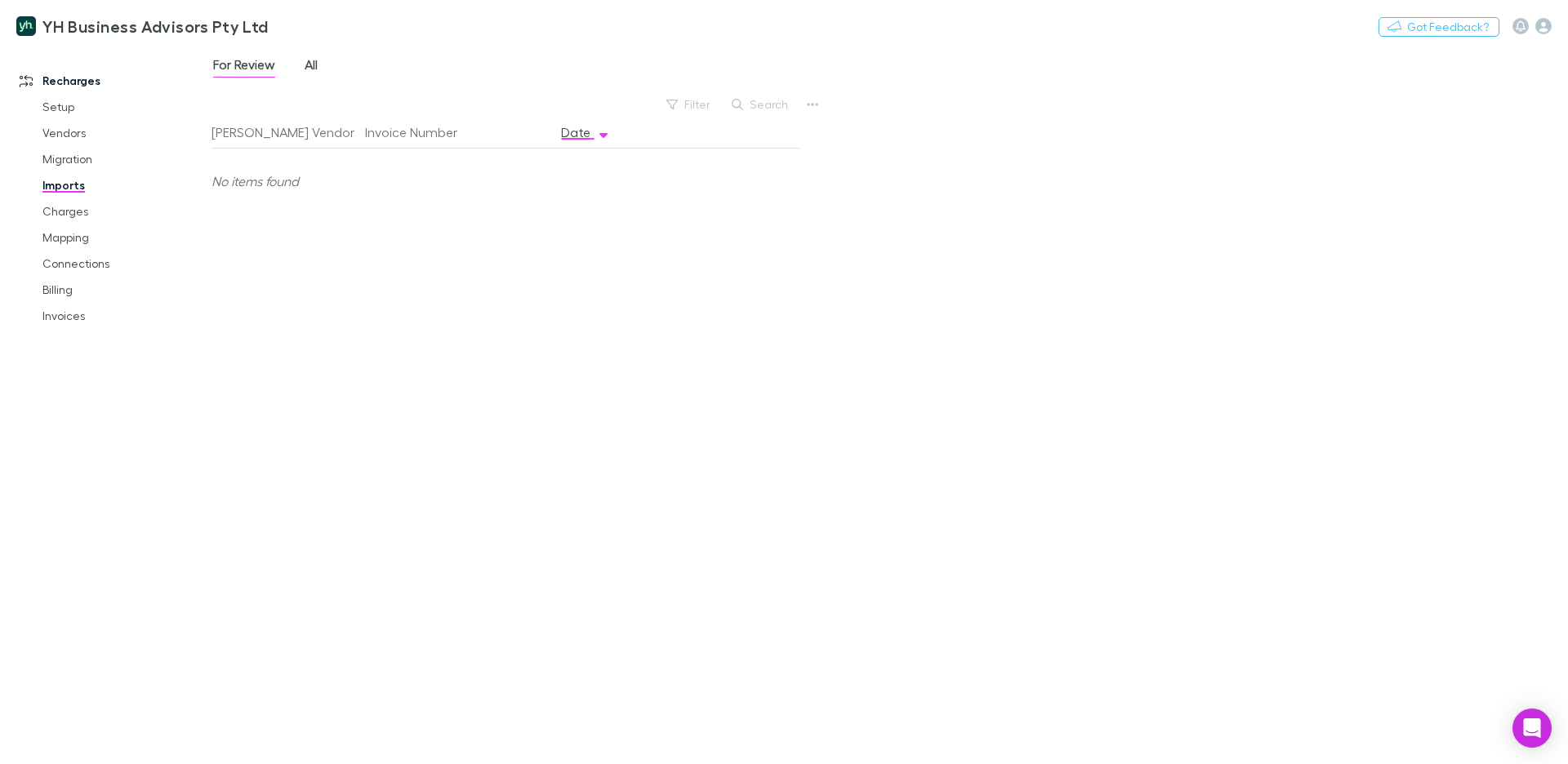
click at [319, 65] on link "All" at bounding box center [310, 67] width 17 height 26
click at [71, 212] on link "Charges" at bounding box center [117, 212] width 182 height 26
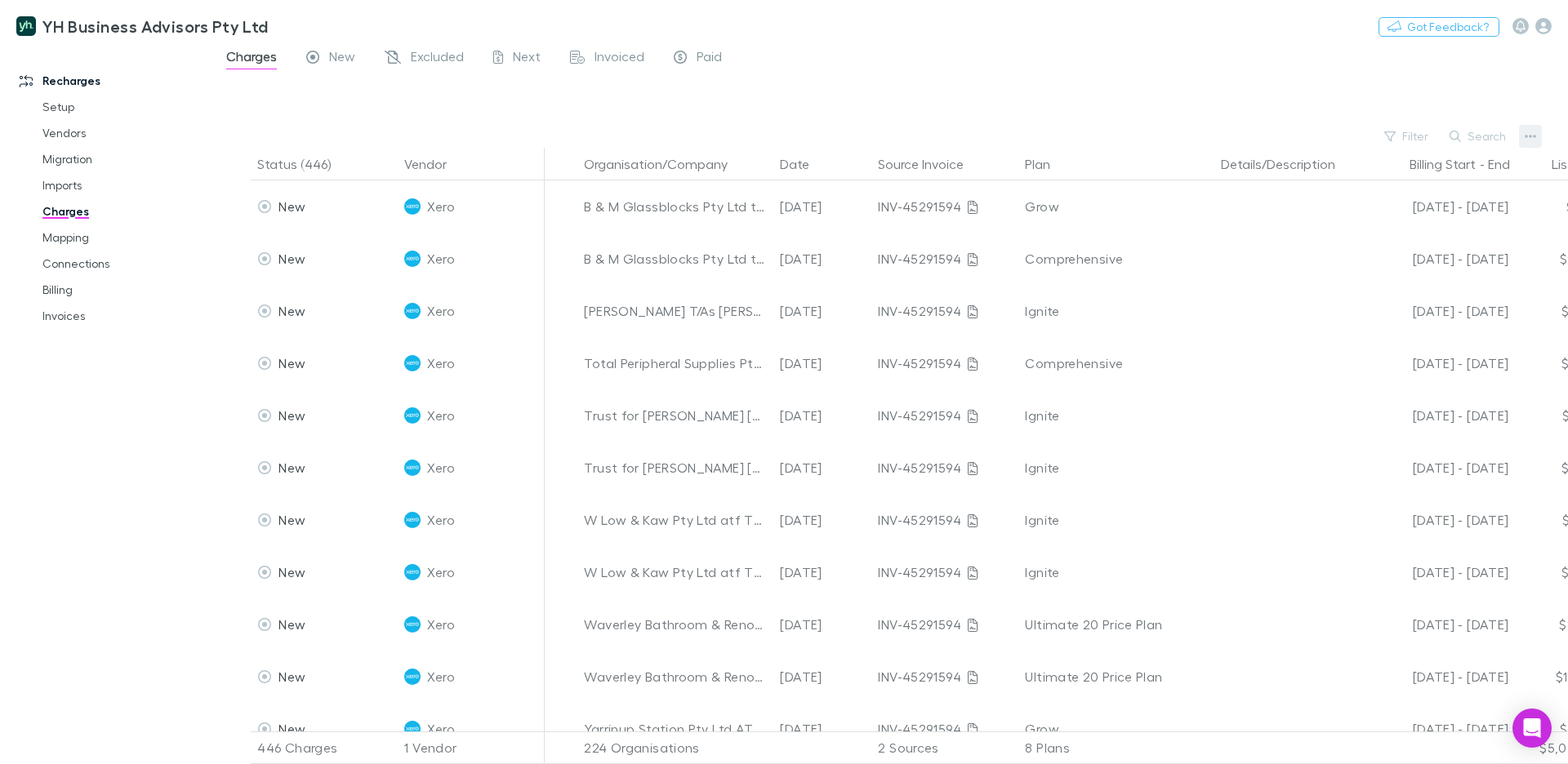
click at [1529, 138] on icon "button" at bounding box center [1530, 135] width 11 height 13
click at [853, 89] on div at bounding box center [784, 382] width 1568 height 764
click at [1525, 137] on icon "button" at bounding box center [1530, 137] width 11 height 3
click at [1415, 198] on p "Plan exclusions" at bounding box center [1429, 198] width 199 height 19
